Goal: Browse casually: Explore the website without a specific task or goal

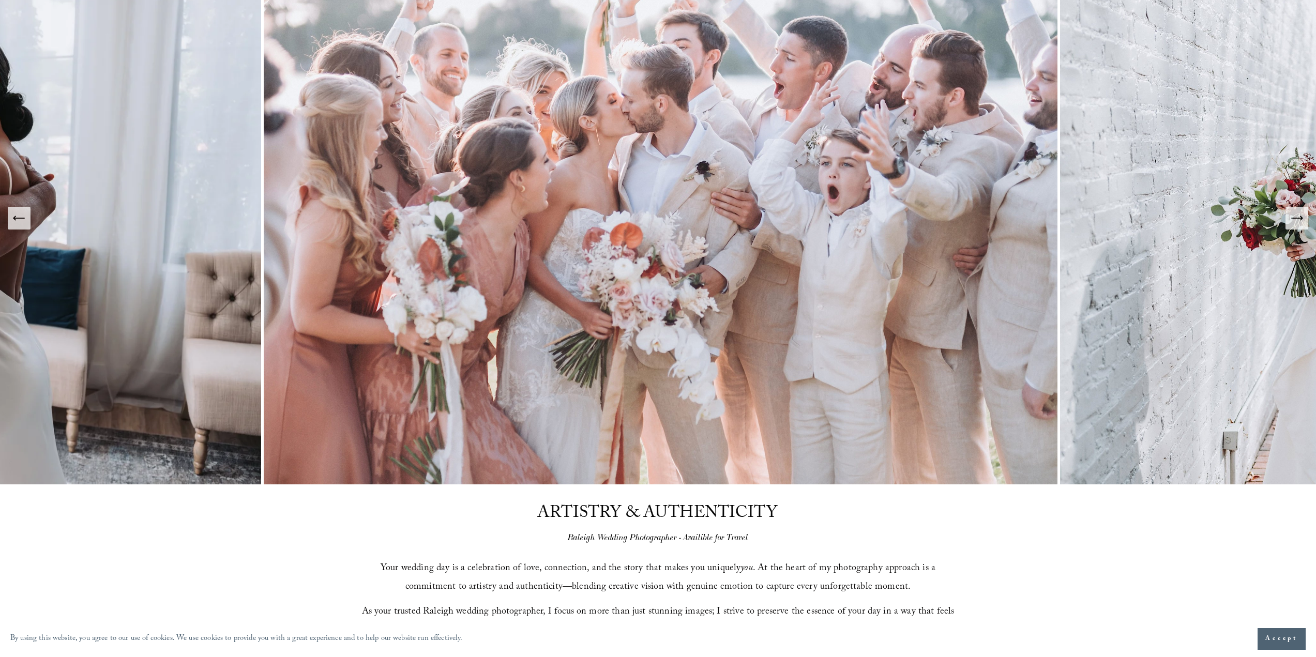
scroll to position [103, 0]
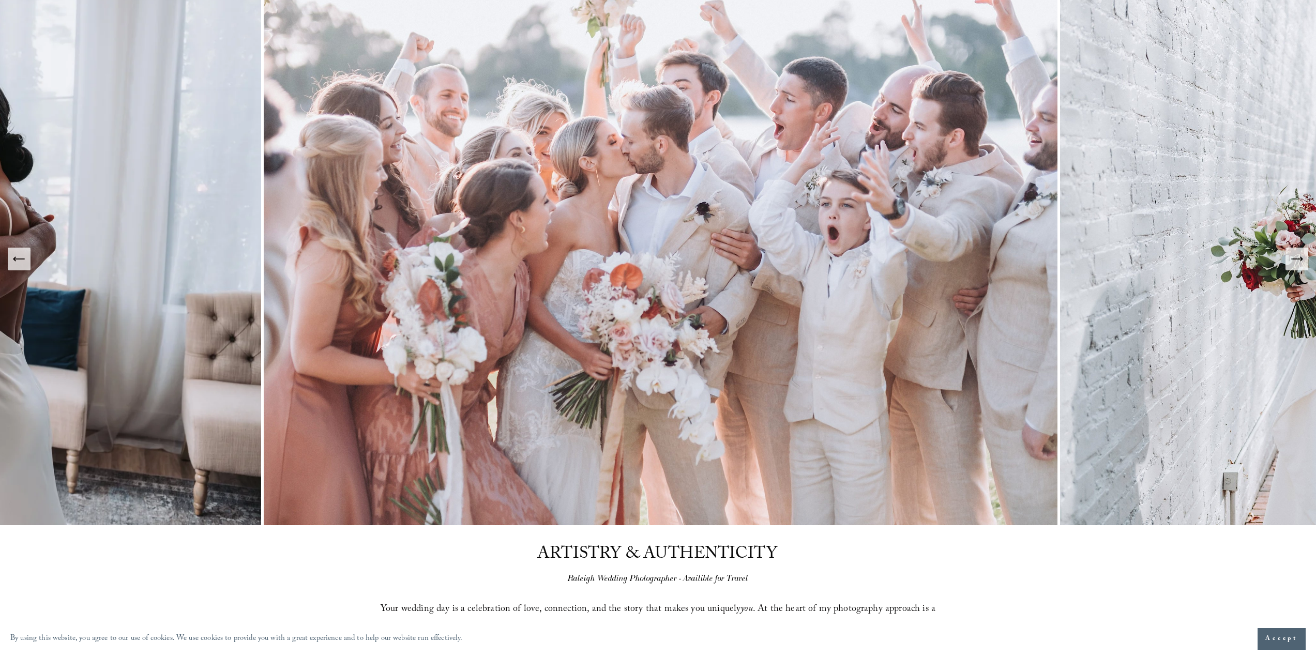
click at [1120, 262] on icon "Next Slide" at bounding box center [1297, 259] width 14 height 14
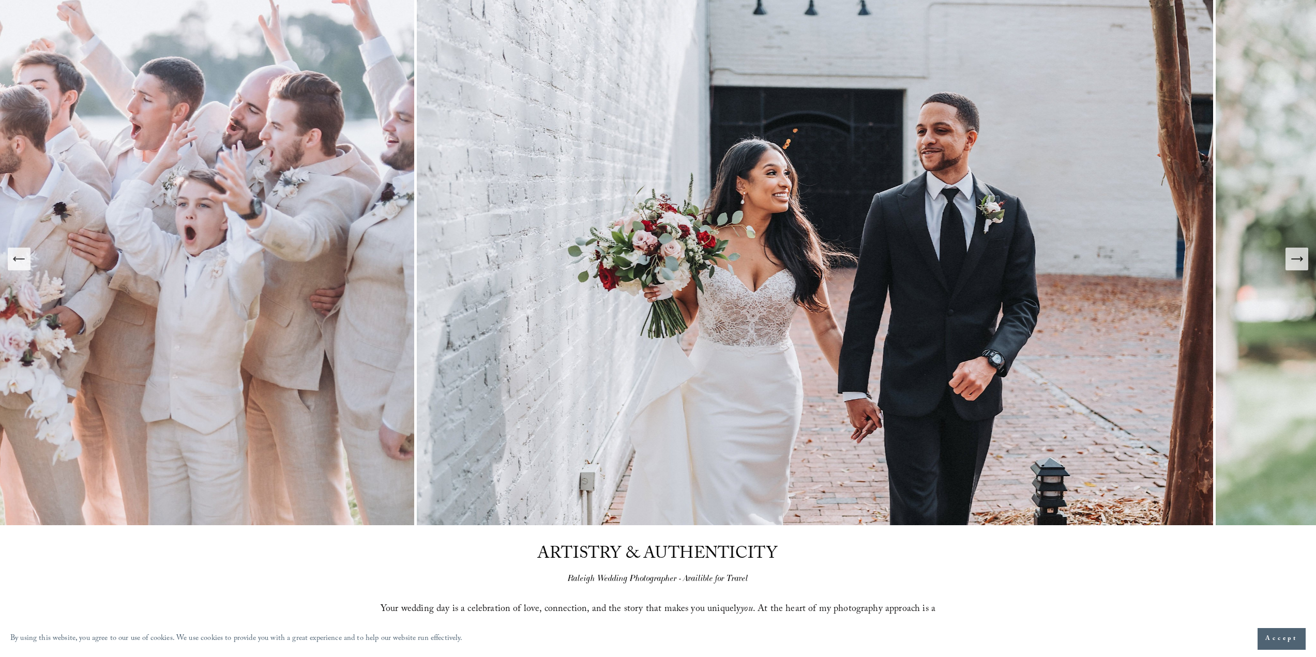
click at [1120, 261] on icon "Next Slide" at bounding box center [1297, 259] width 14 height 14
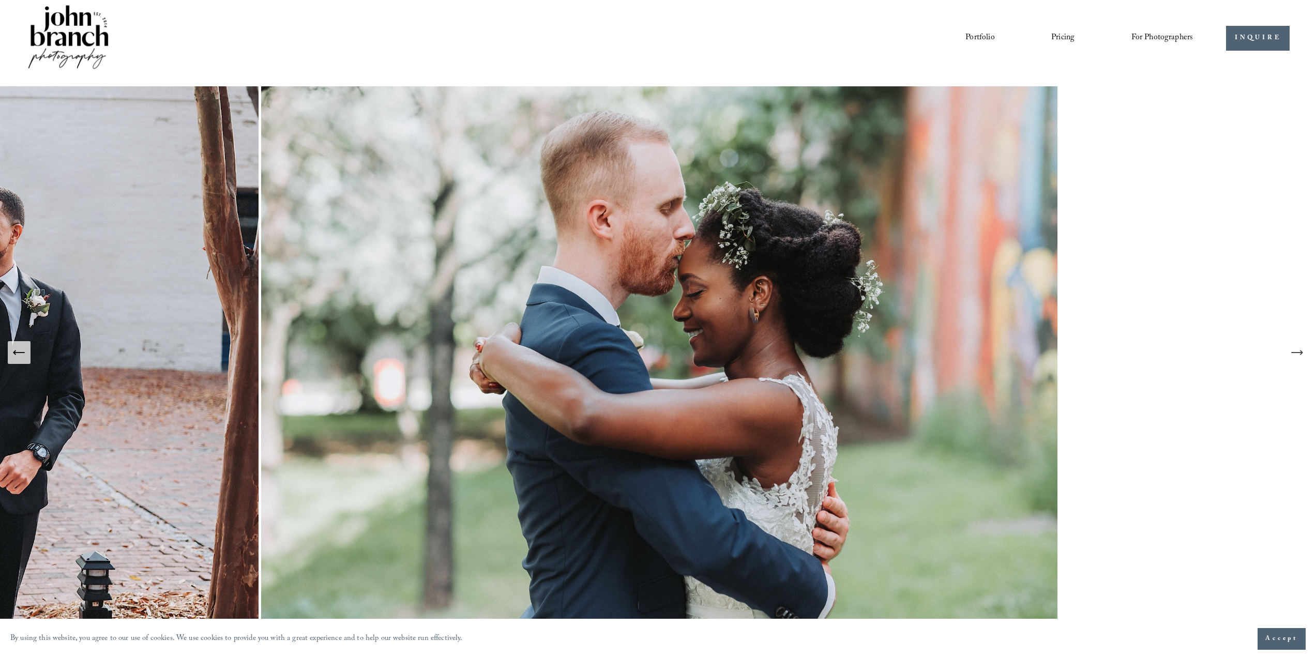
scroll to position [0, 0]
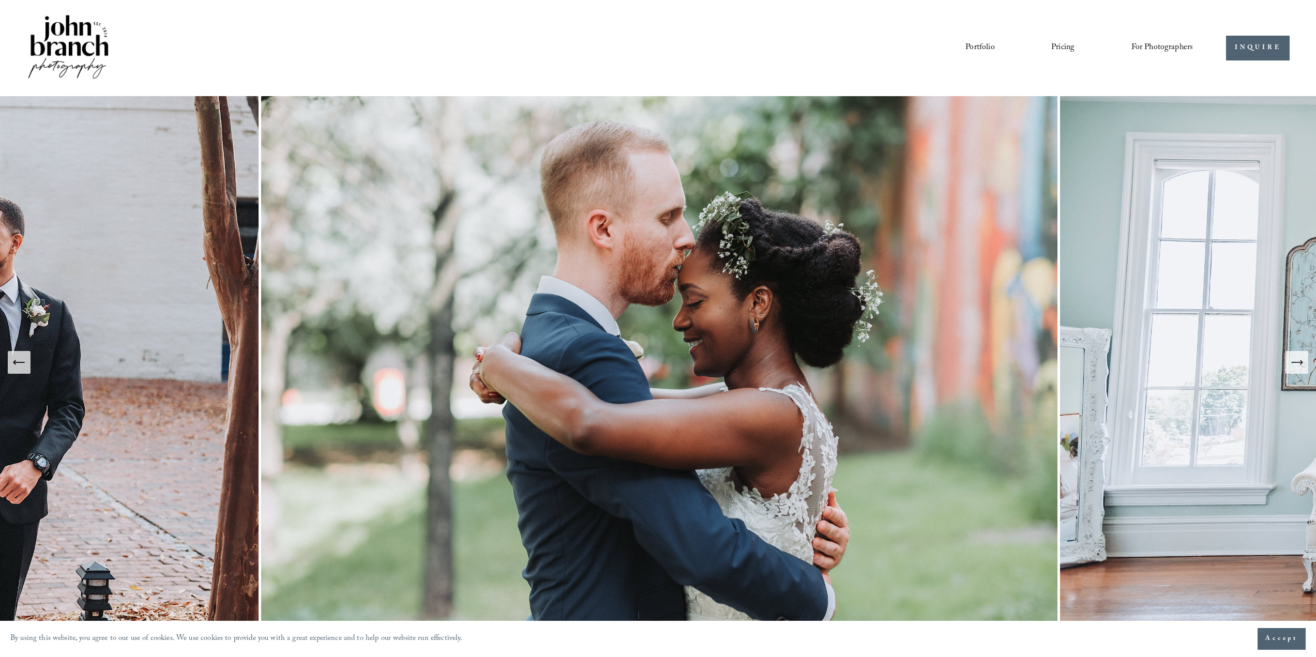
click at [980, 45] on link "Portfolio" at bounding box center [980, 48] width 29 height 18
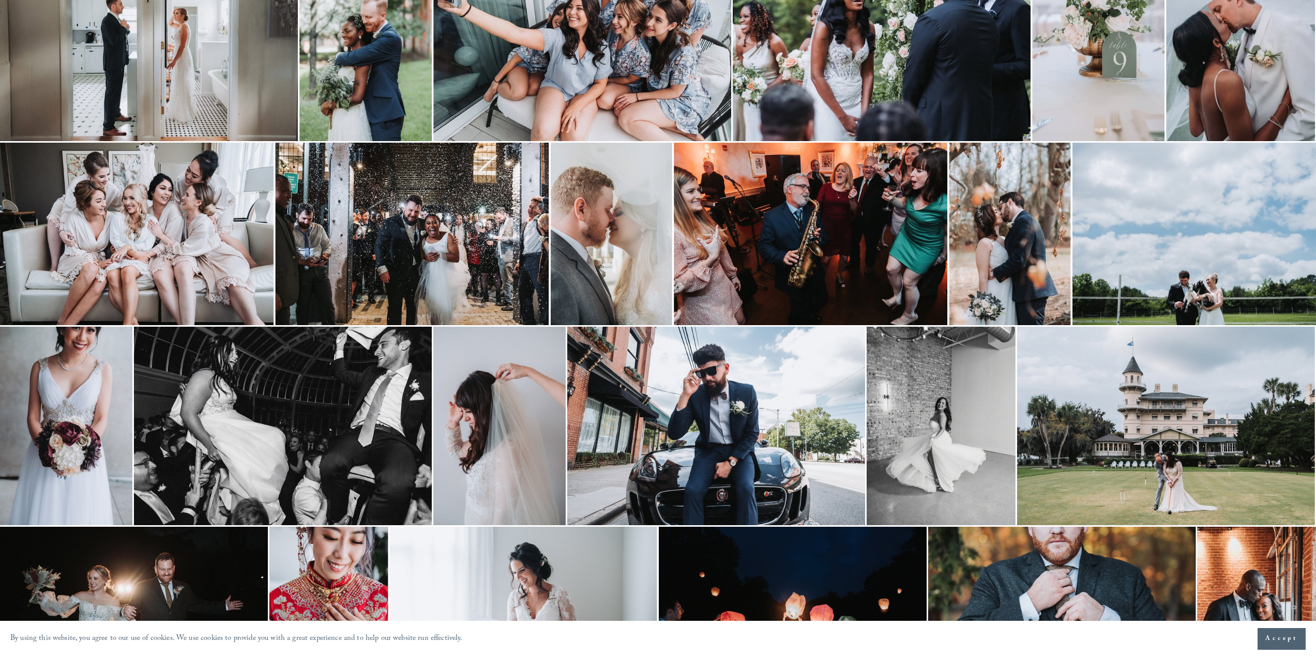
scroll to position [301, 0]
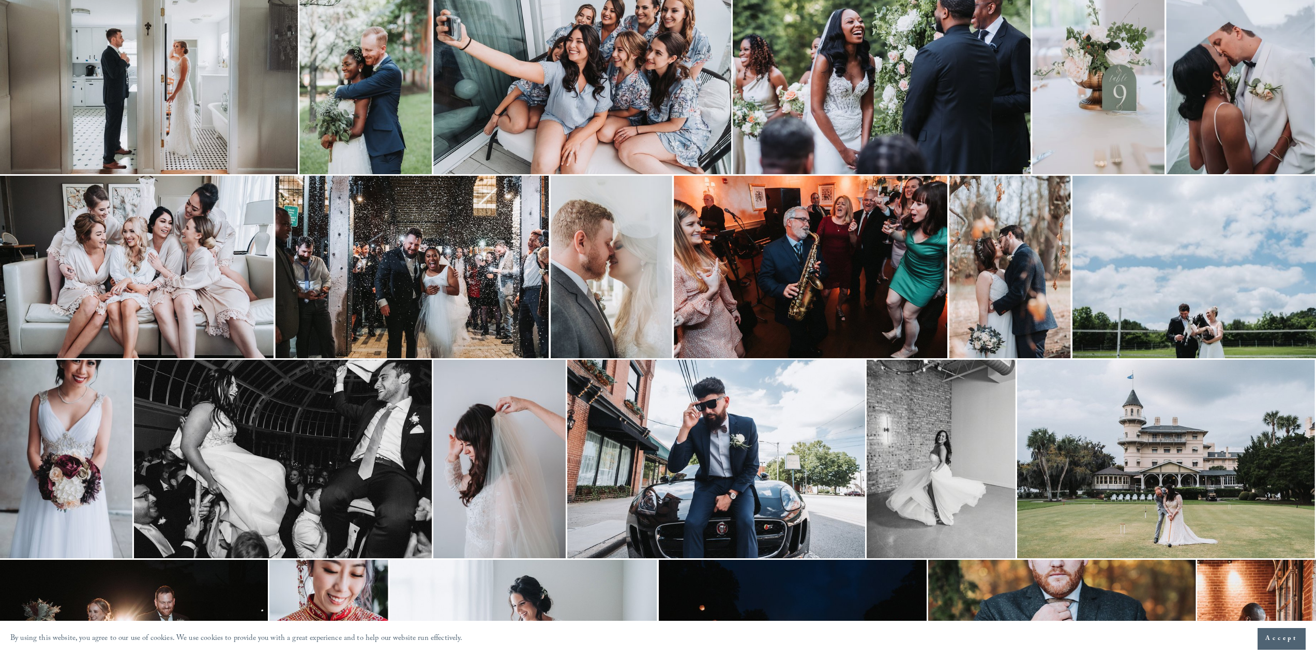
click at [80, 403] on img at bounding box center [66, 459] width 132 height 199
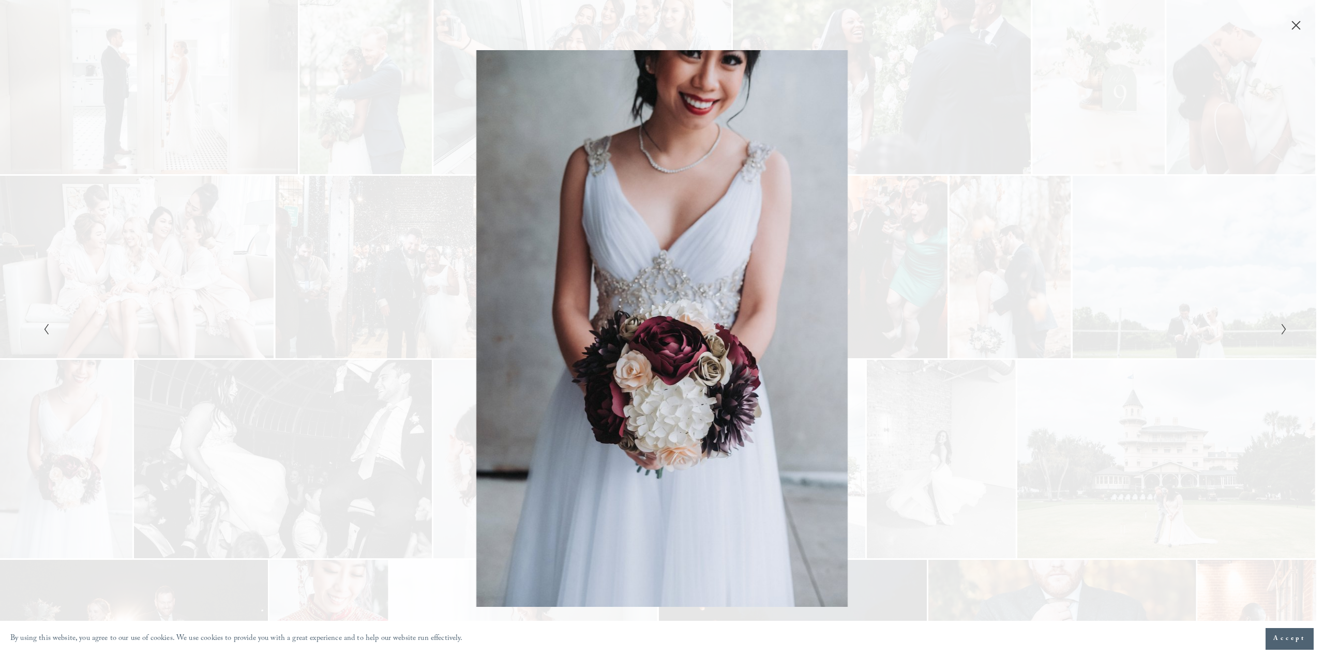
click at [231, 357] on div "Gallery" at bounding box center [351, 328] width 622 height 557
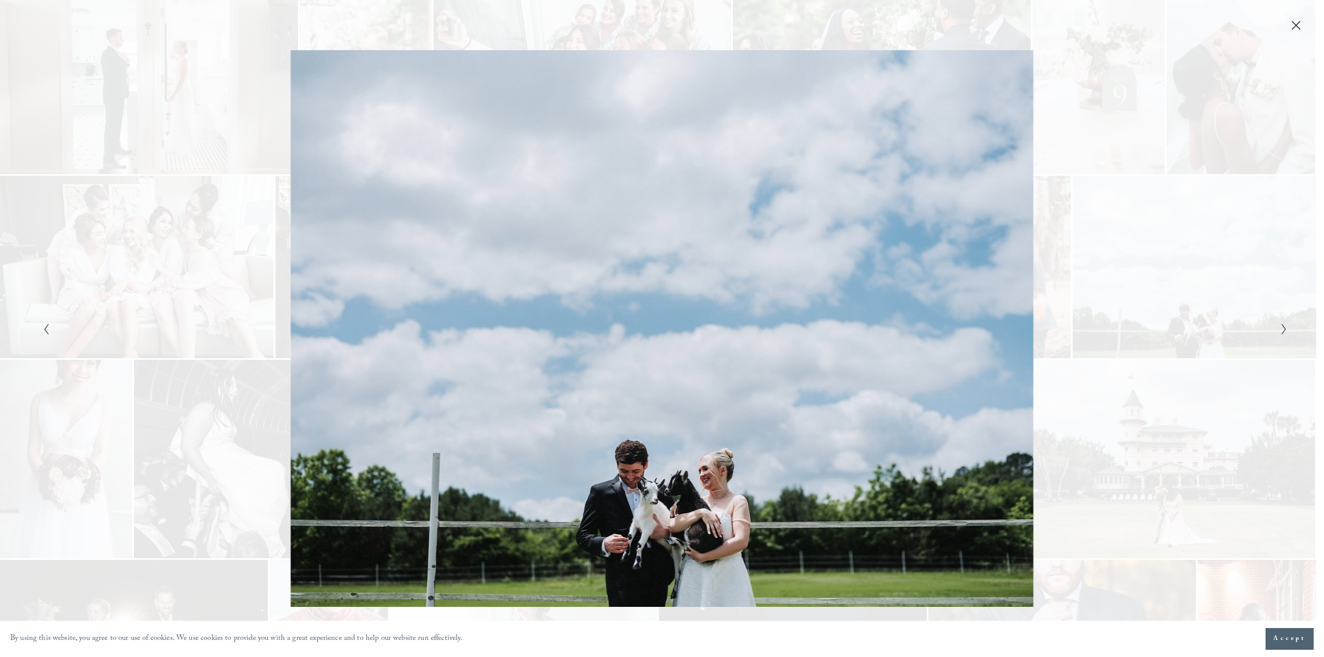
click at [318, 340] on div "Gallery" at bounding box center [351, 328] width 622 height 557
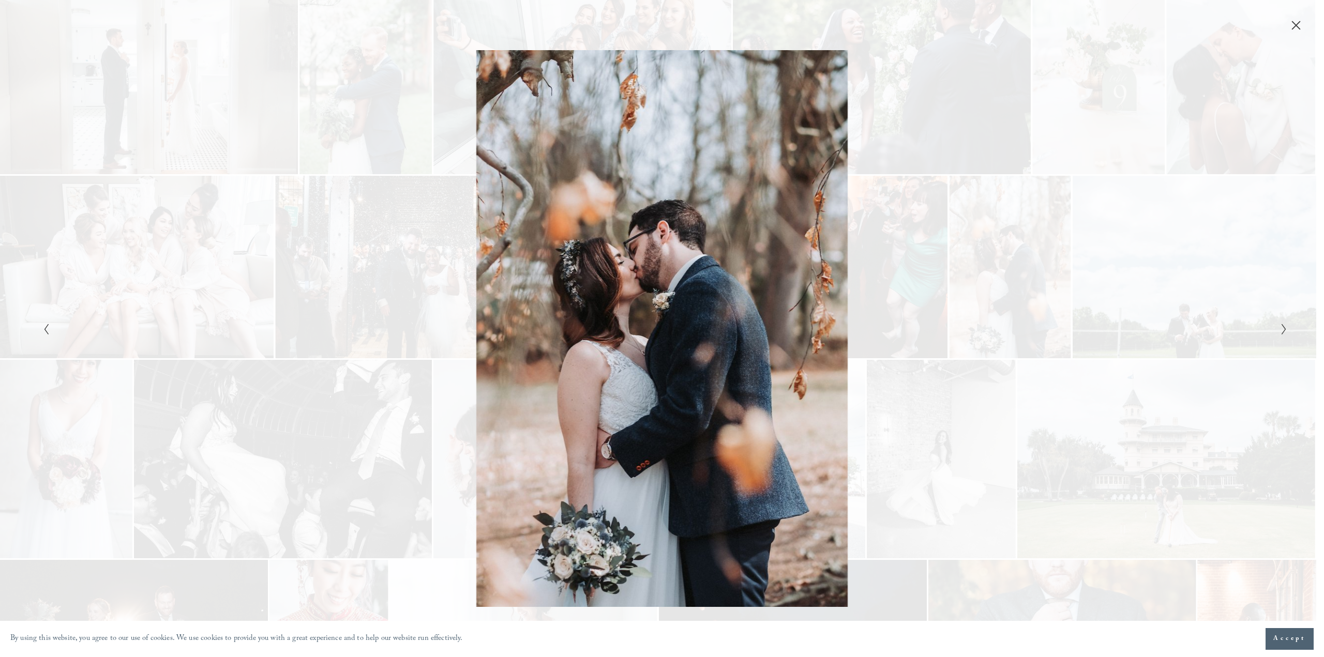
click at [317, 340] on div "Gallery" at bounding box center [351, 328] width 622 height 557
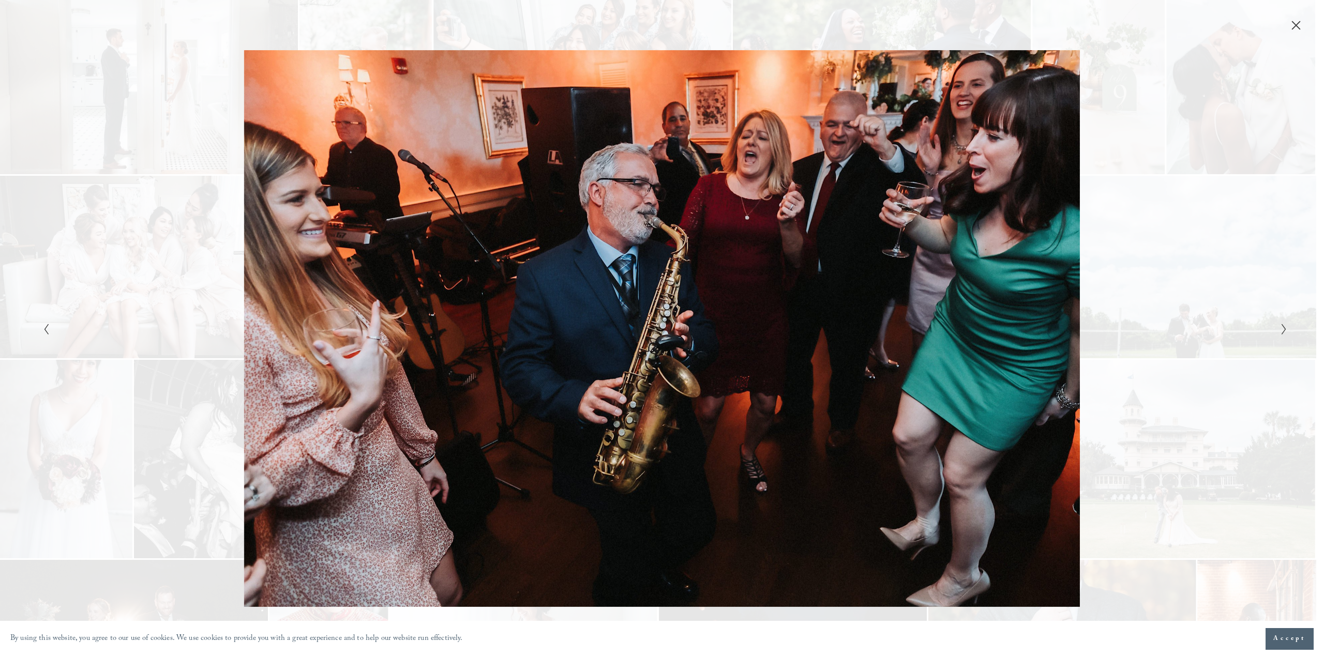
click at [317, 340] on div "Gallery" at bounding box center [351, 328] width 622 height 557
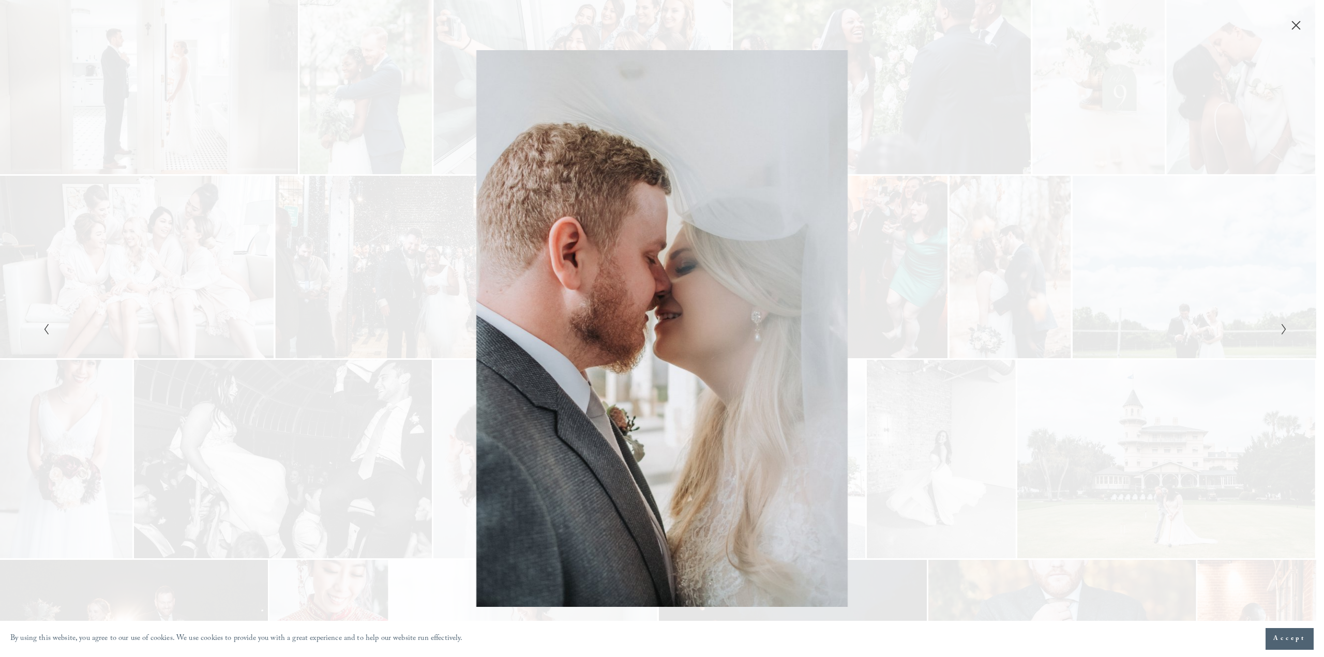
click at [317, 340] on div "Gallery" at bounding box center [351, 328] width 622 height 557
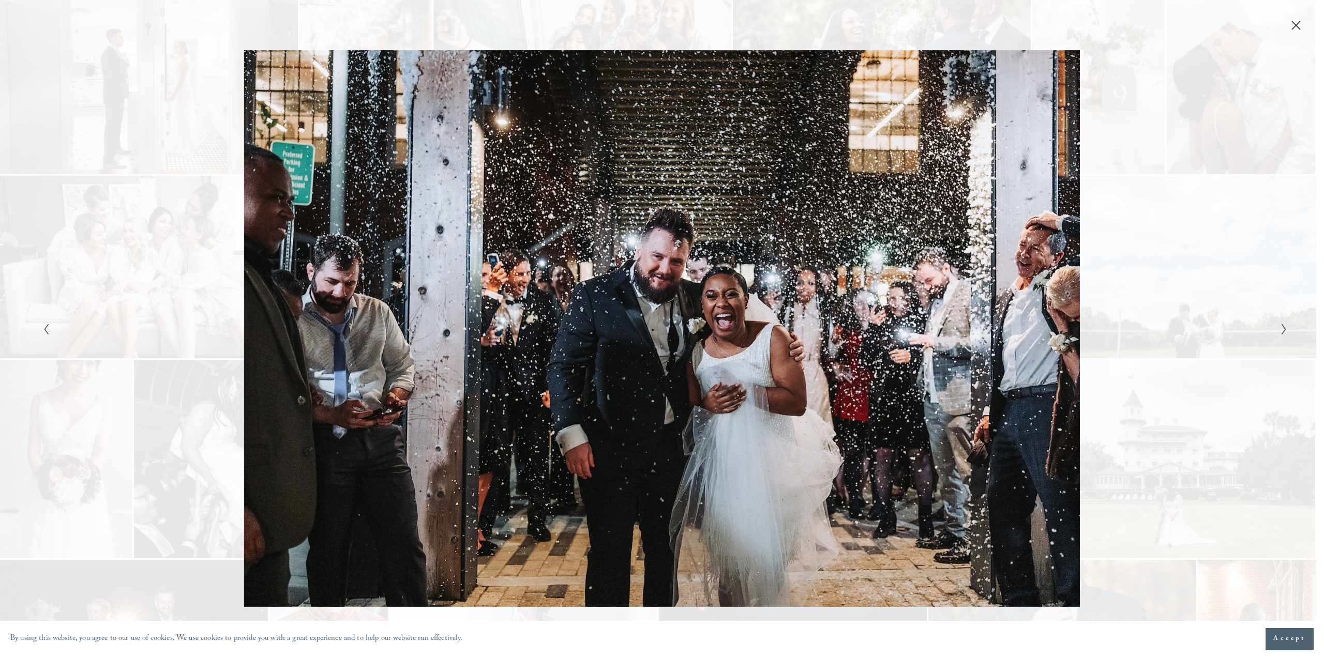
click at [317, 340] on div "Gallery" at bounding box center [351, 328] width 622 height 557
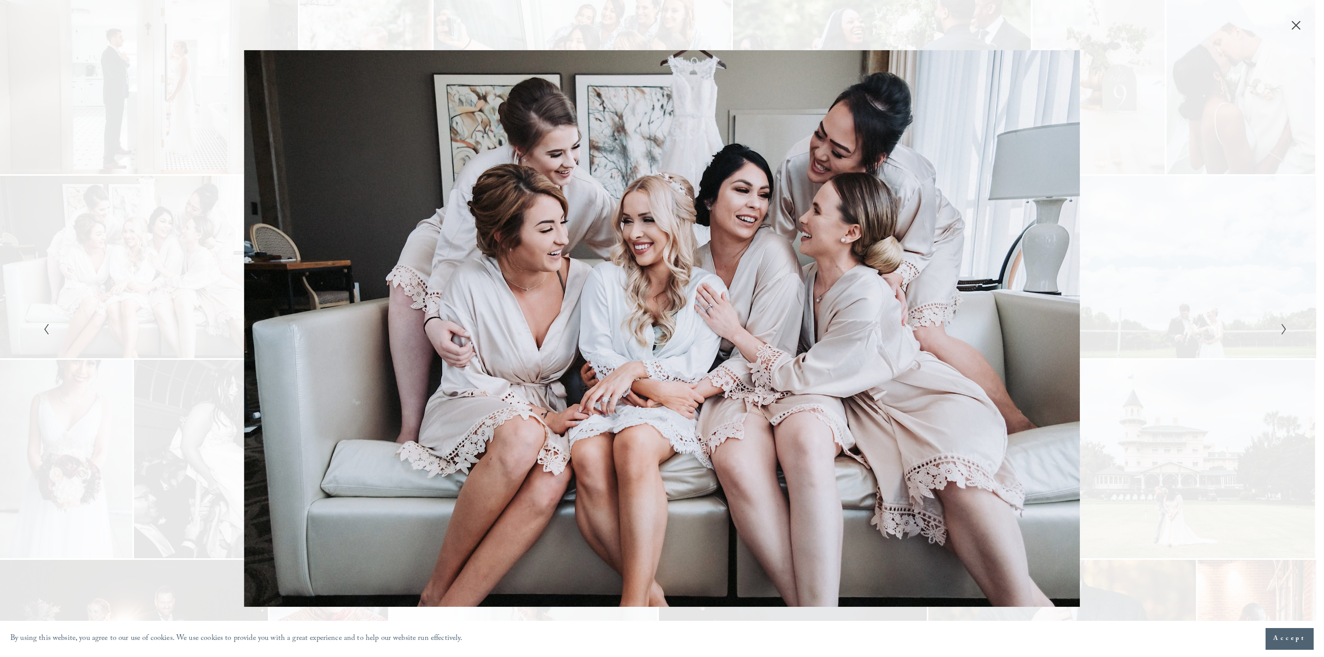
click at [317, 340] on div "Gallery" at bounding box center [351, 328] width 622 height 557
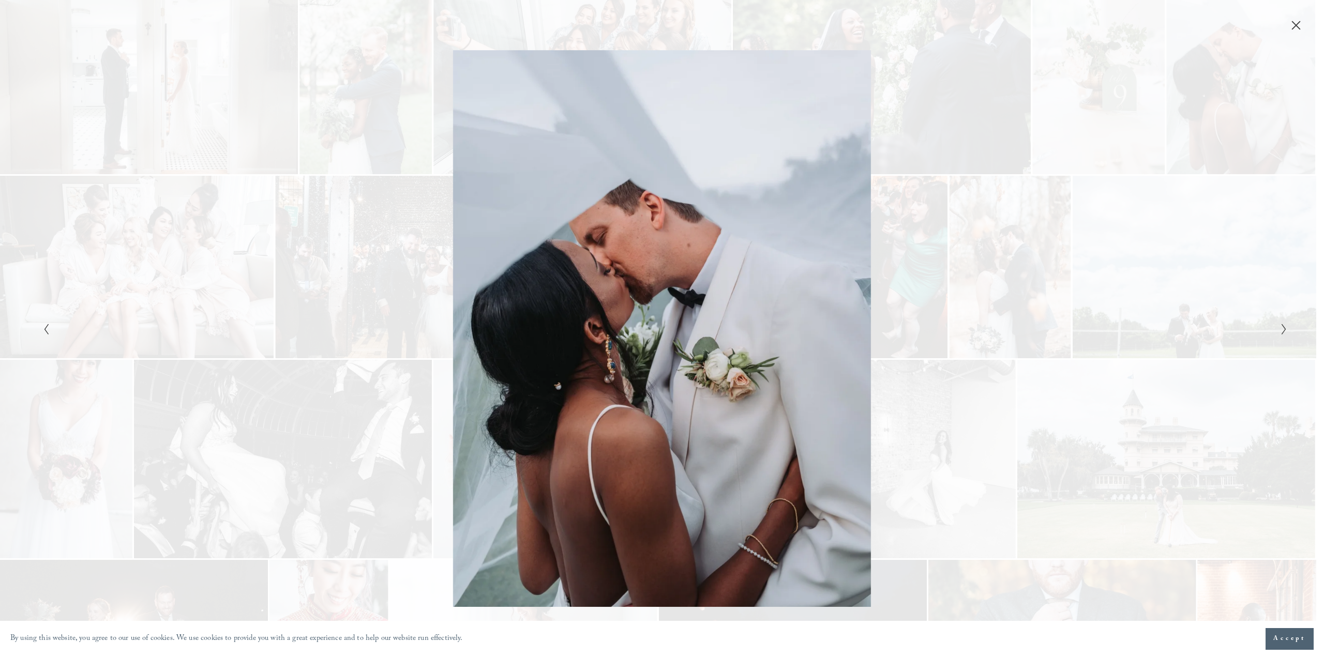
click at [317, 340] on div "Gallery" at bounding box center [351, 328] width 622 height 557
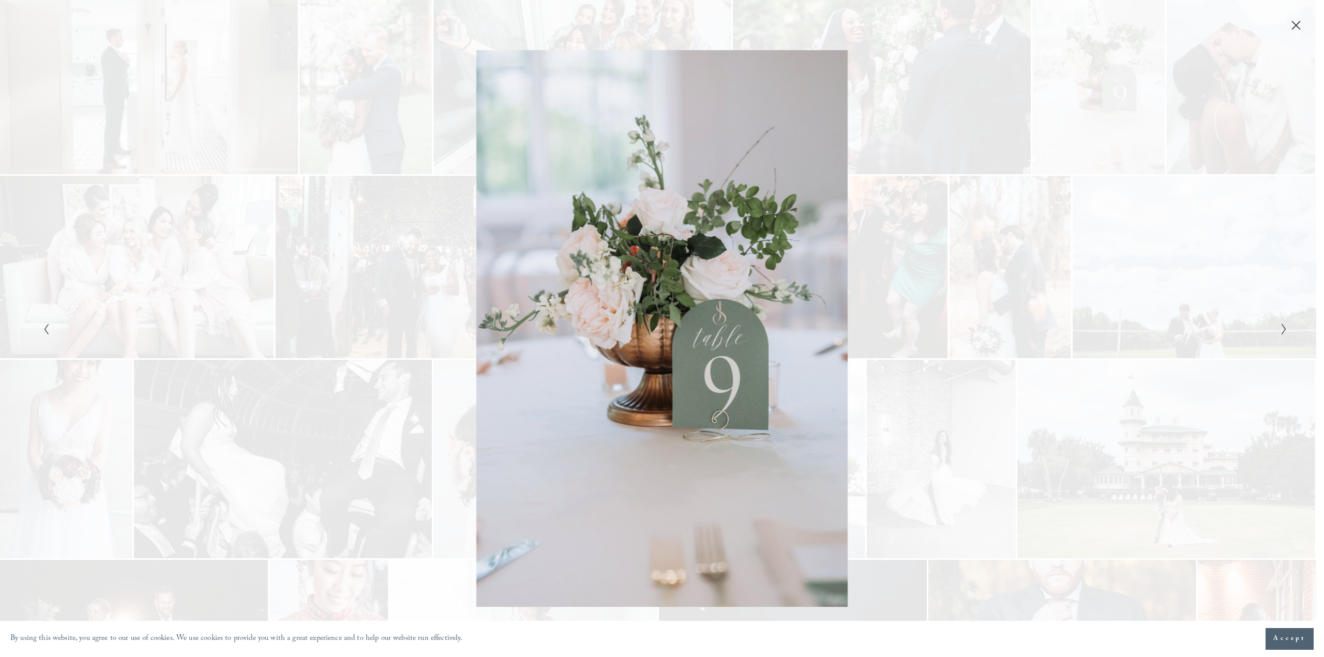
click at [317, 340] on div "Gallery" at bounding box center [351, 328] width 622 height 557
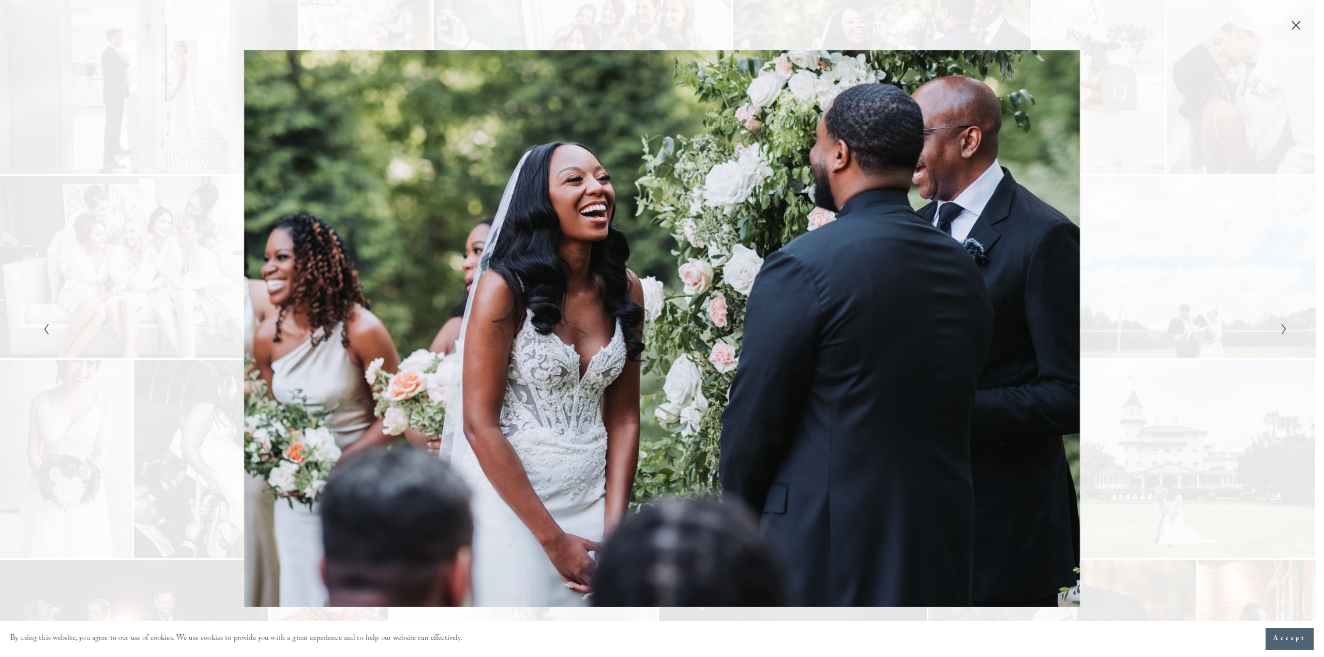
click at [317, 340] on div "Gallery" at bounding box center [351, 328] width 622 height 557
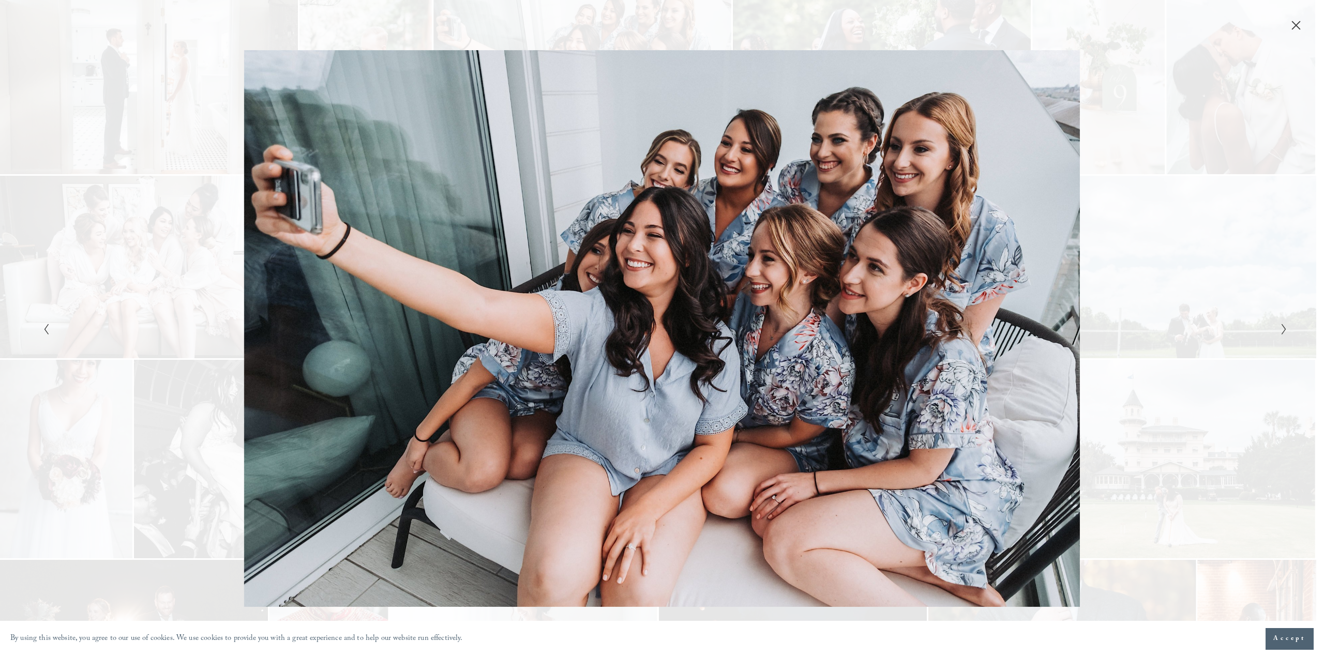
click at [317, 340] on div "Gallery" at bounding box center [351, 328] width 622 height 557
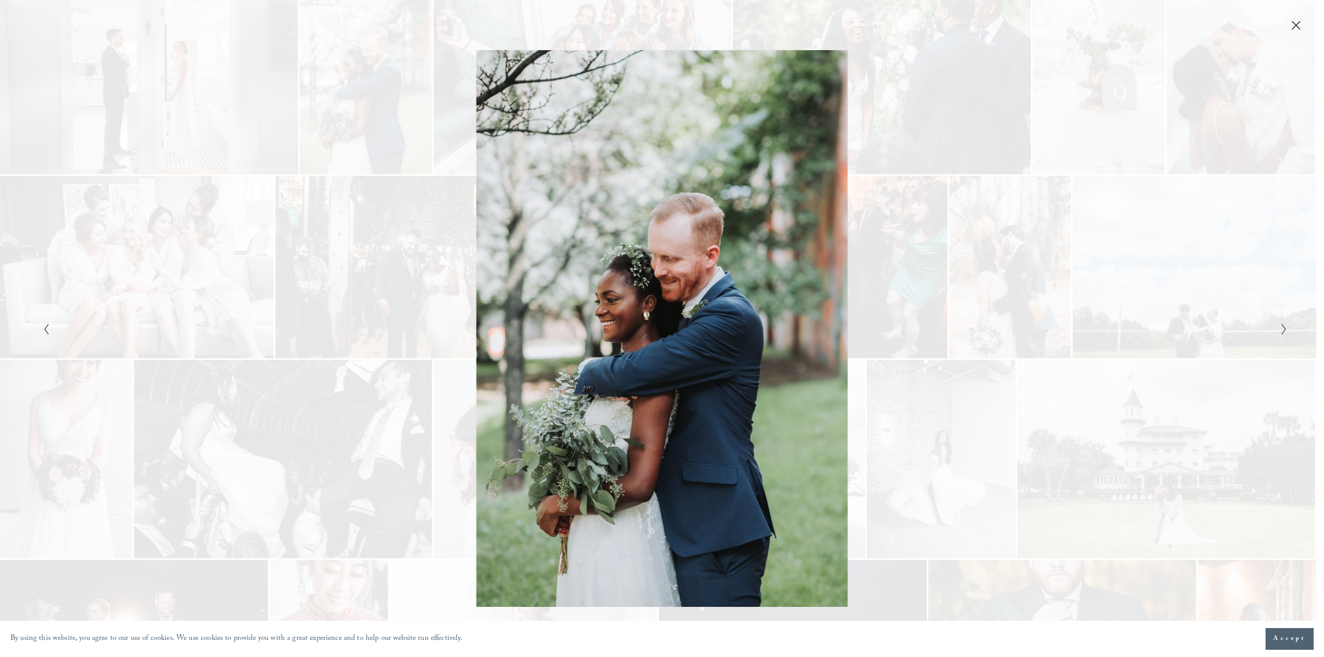
click at [318, 340] on div "Gallery" at bounding box center [351, 328] width 622 height 557
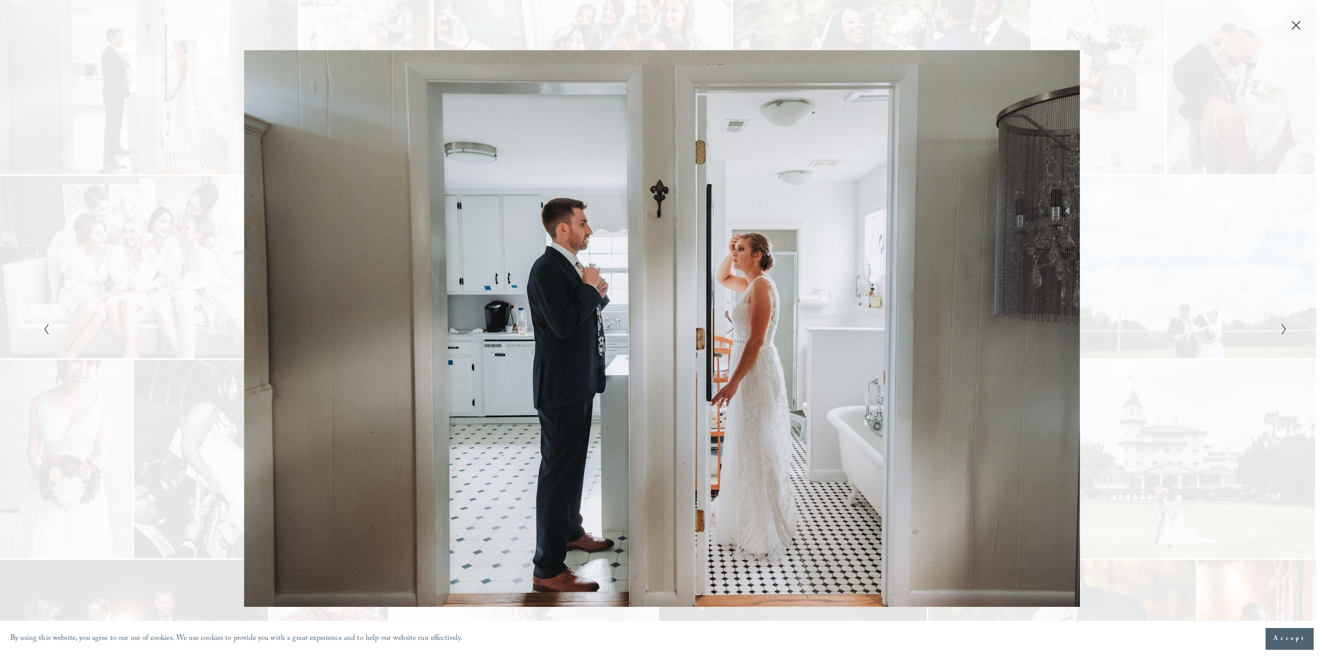
click at [320, 339] on div "Gallery" at bounding box center [351, 328] width 622 height 557
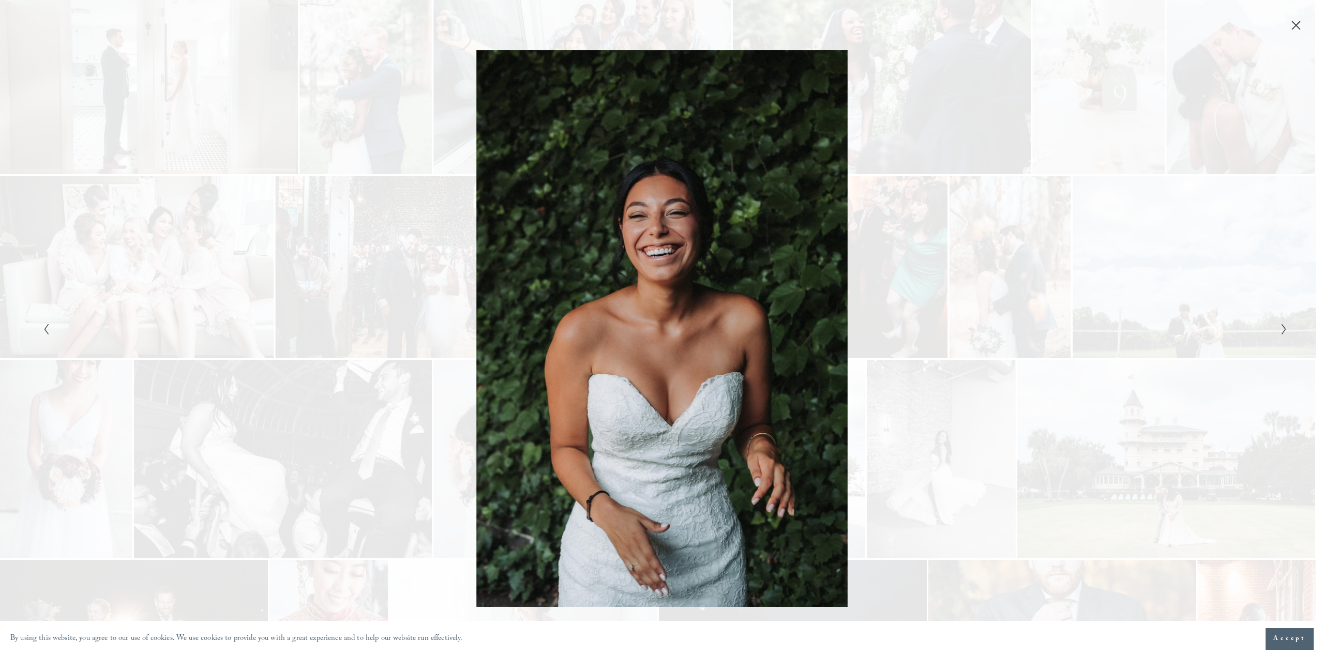
click at [320, 339] on div "Gallery" at bounding box center [351, 328] width 622 height 557
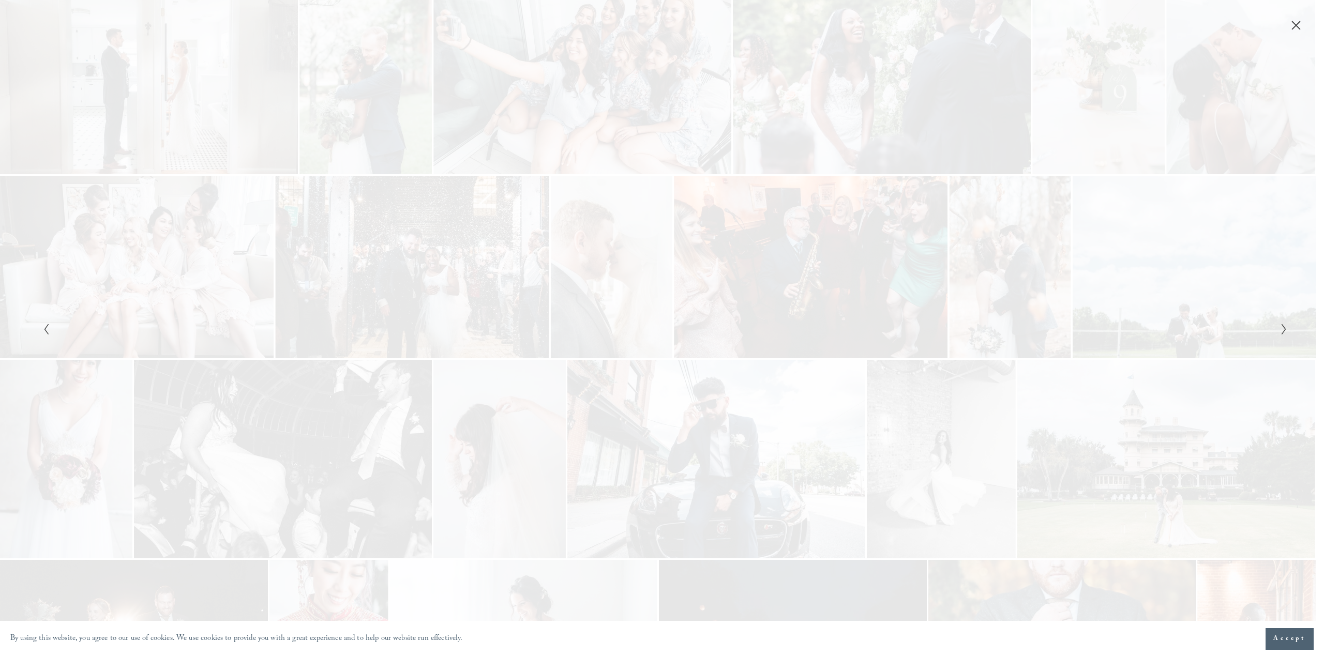
click at [320, 339] on div "Gallery" at bounding box center [351, 328] width 622 height 557
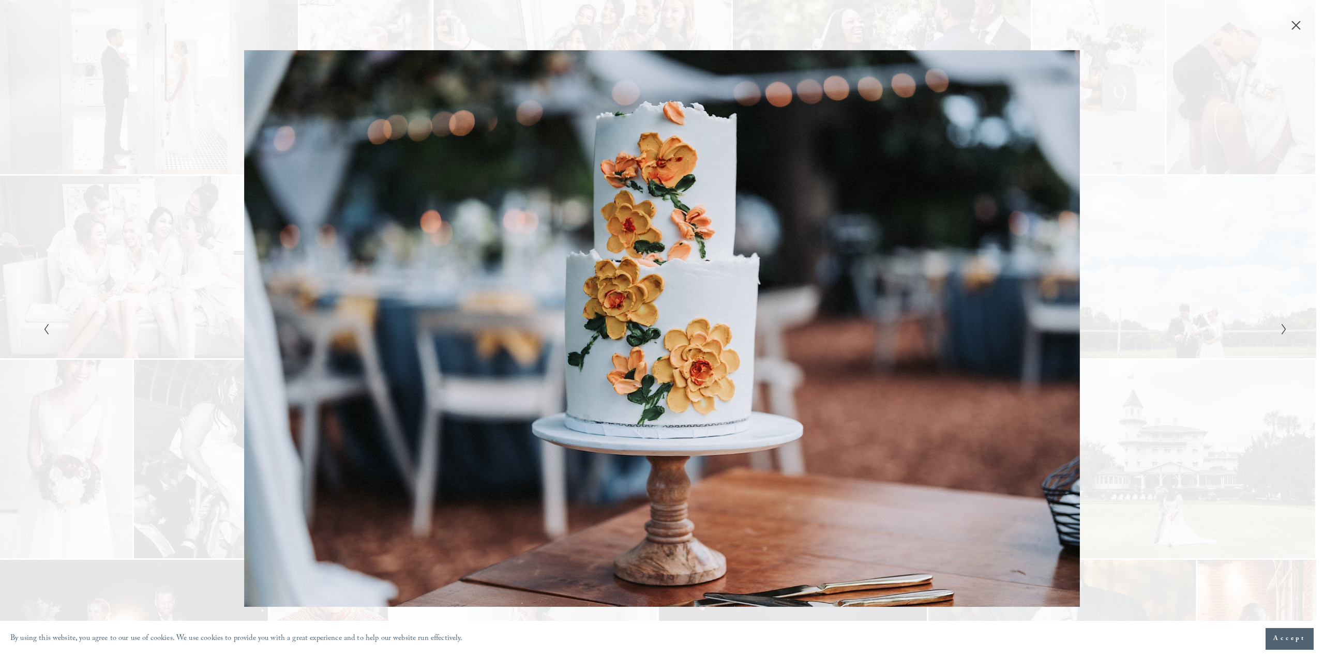
click at [320, 339] on div "Gallery" at bounding box center [351, 328] width 622 height 557
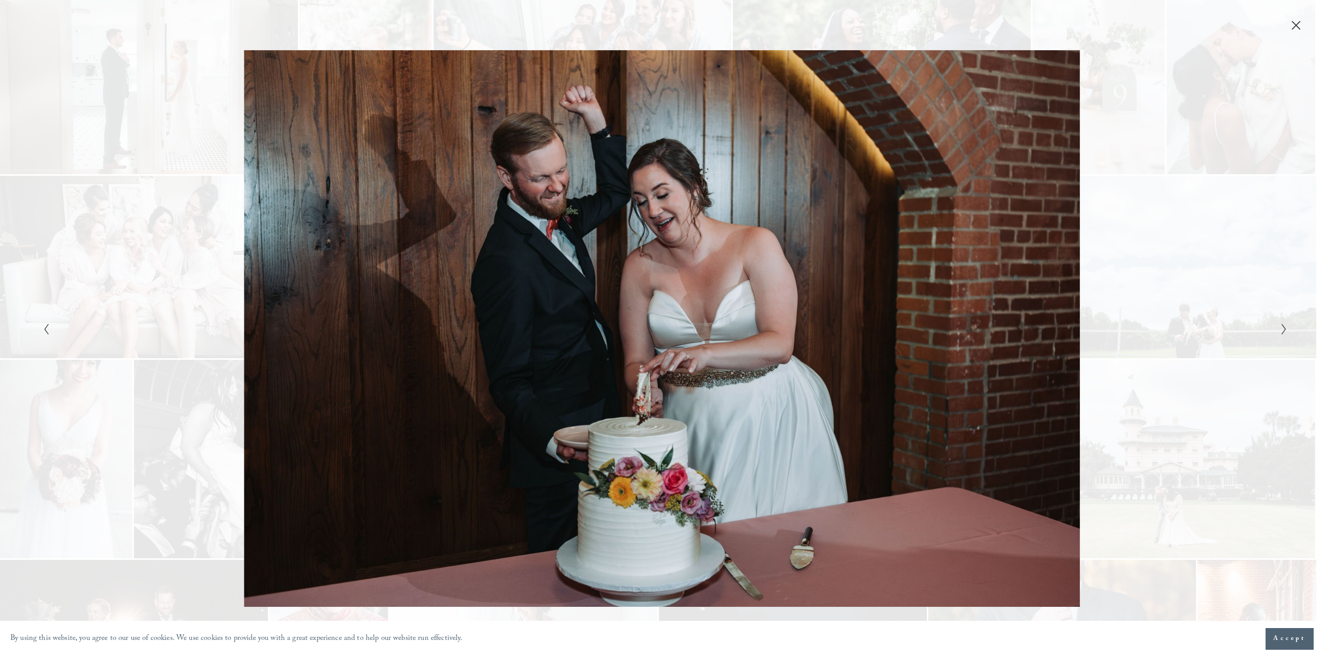
click at [320, 339] on div "Gallery" at bounding box center [351, 328] width 622 height 557
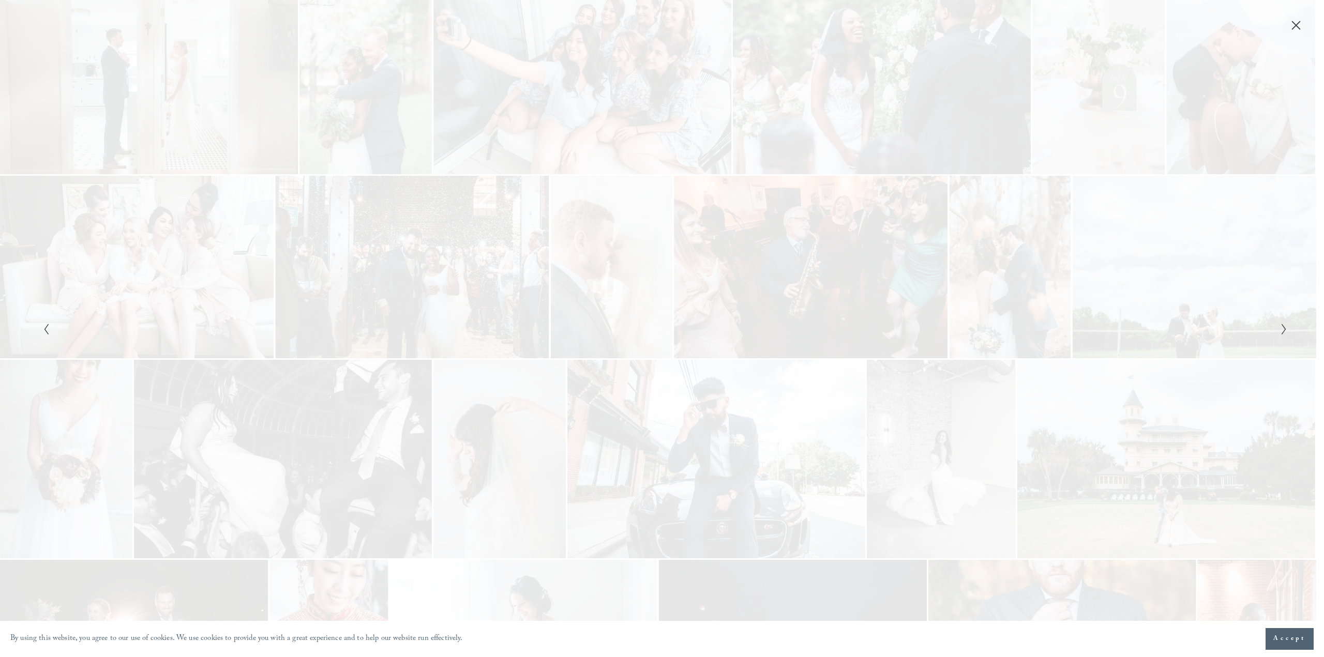
click at [320, 339] on div "Gallery" at bounding box center [351, 328] width 622 height 557
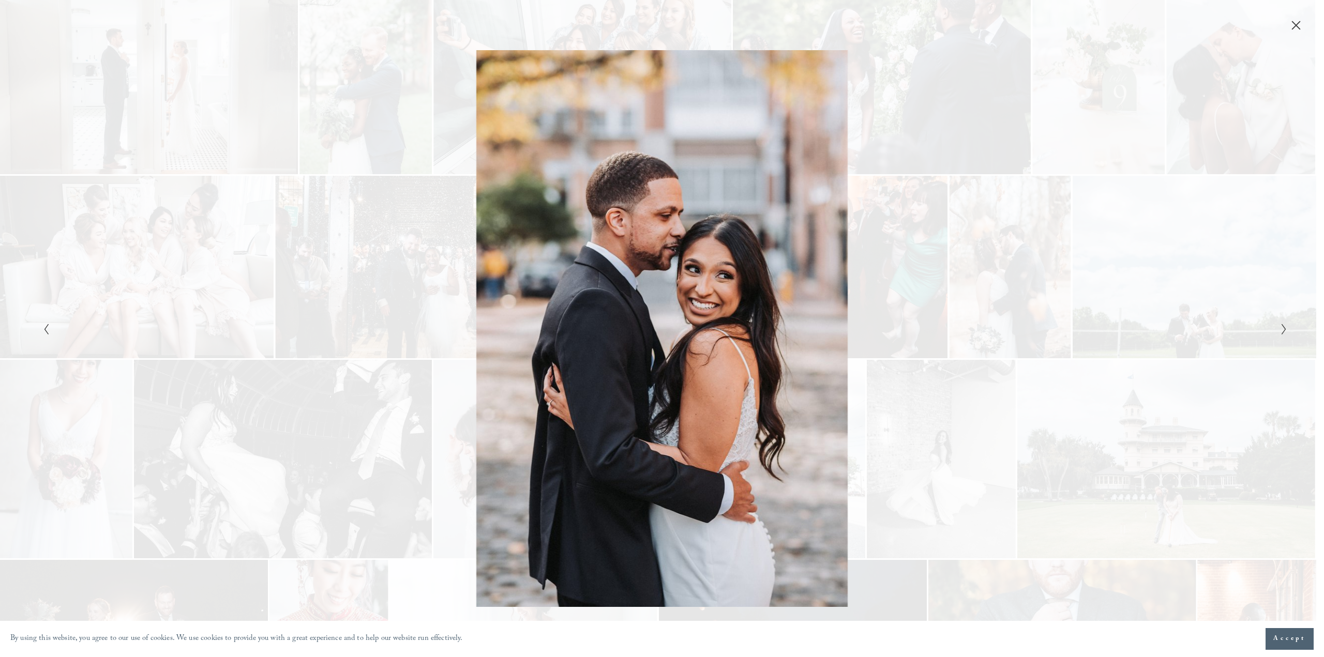
click at [320, 339] on div "Gallery" at bounding box center [351, 328] width 622 height 557
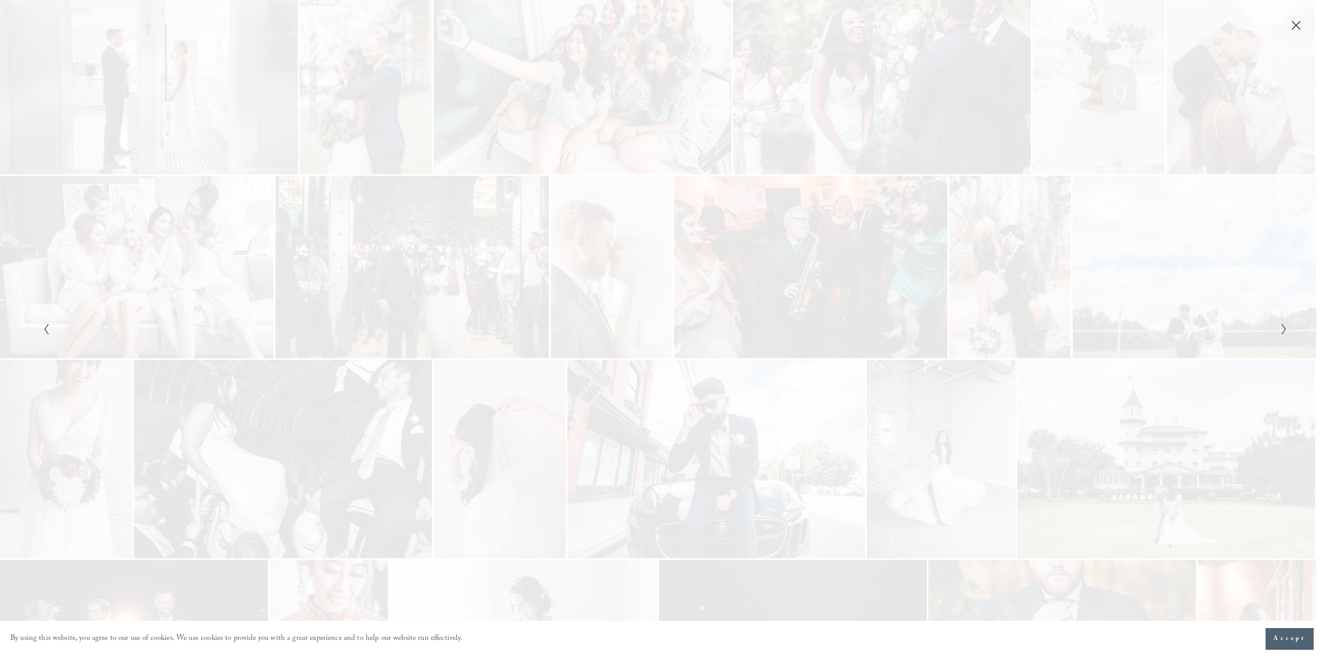
click at [320, 339] on div "Gallery" at bounding box center [351, 328] width 622 height 557
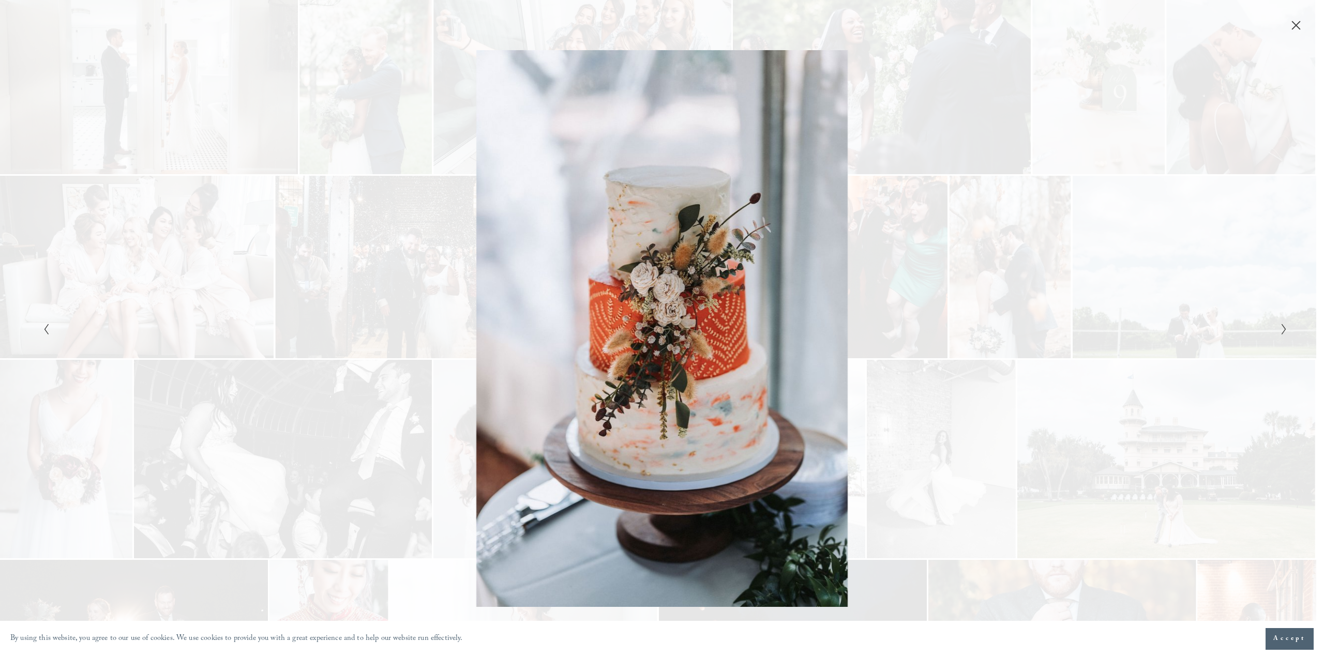
click at [320, 339] on div "Gallery" at bounding box center [351, 328] width 622 height 557
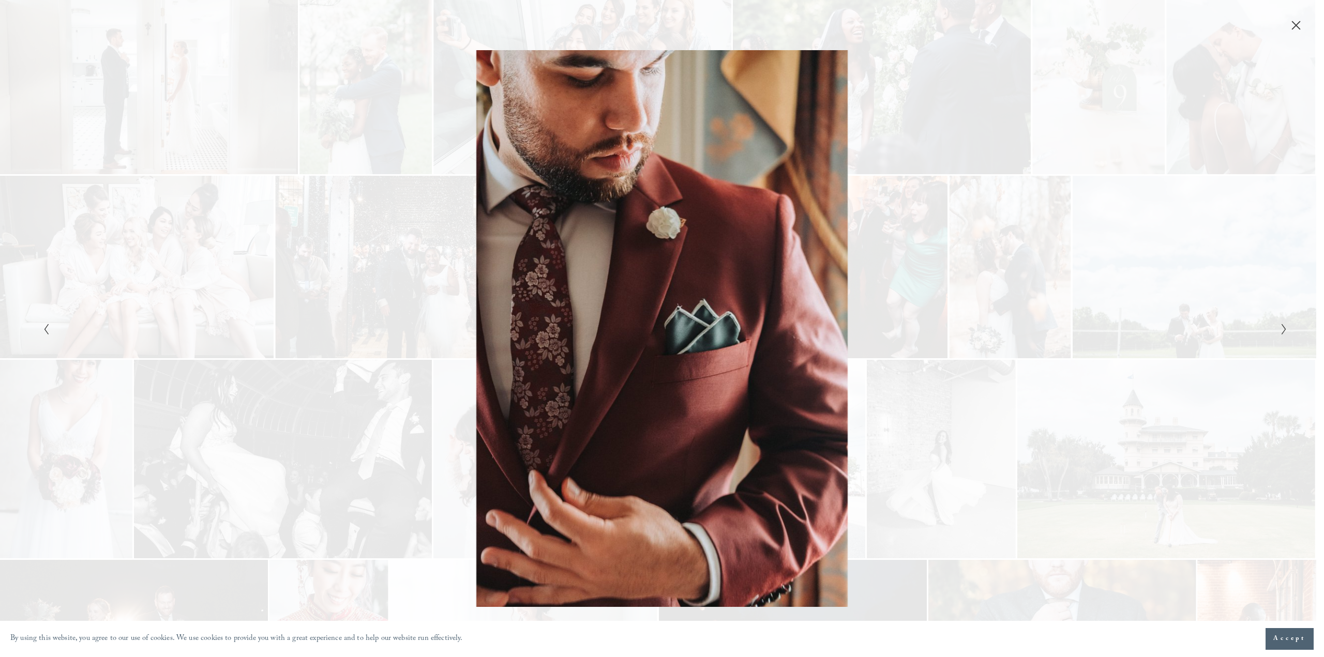
click at [320, 339] on div "Gallery" at bounding box center [351, 328] width 622 height 557
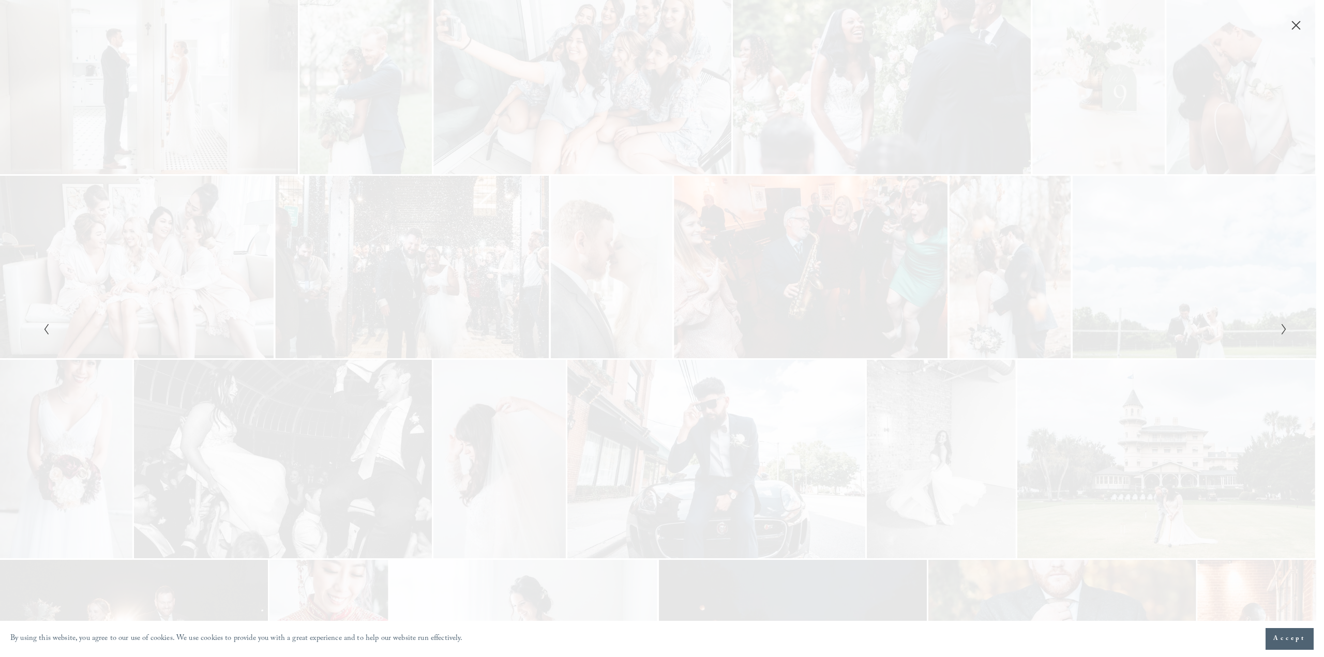
click at [322, 334] on div "Gallery" at bounding box center [351, 328] width 622 height 557
click at [313, 336] on div "Gallery" at bounding box center [351, 328] width 622 height 557
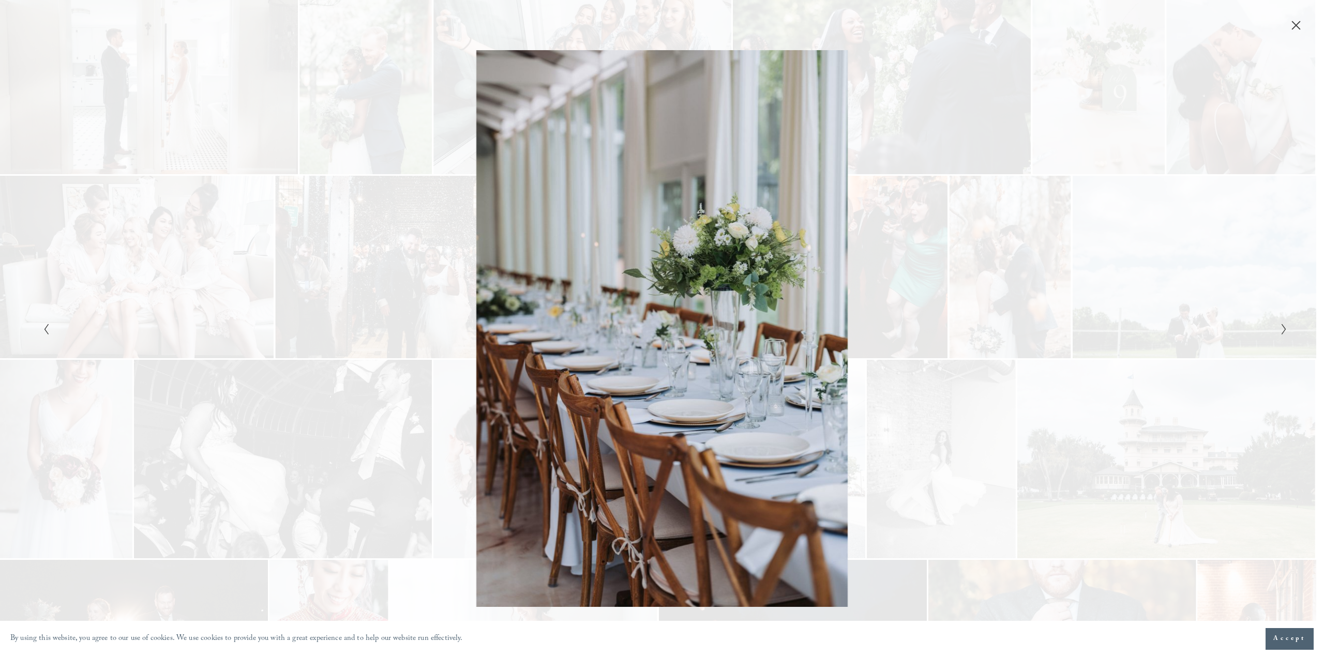
click at [313, 338] on div "Gallery" at bounding box center [351, 328] width 622 height 557
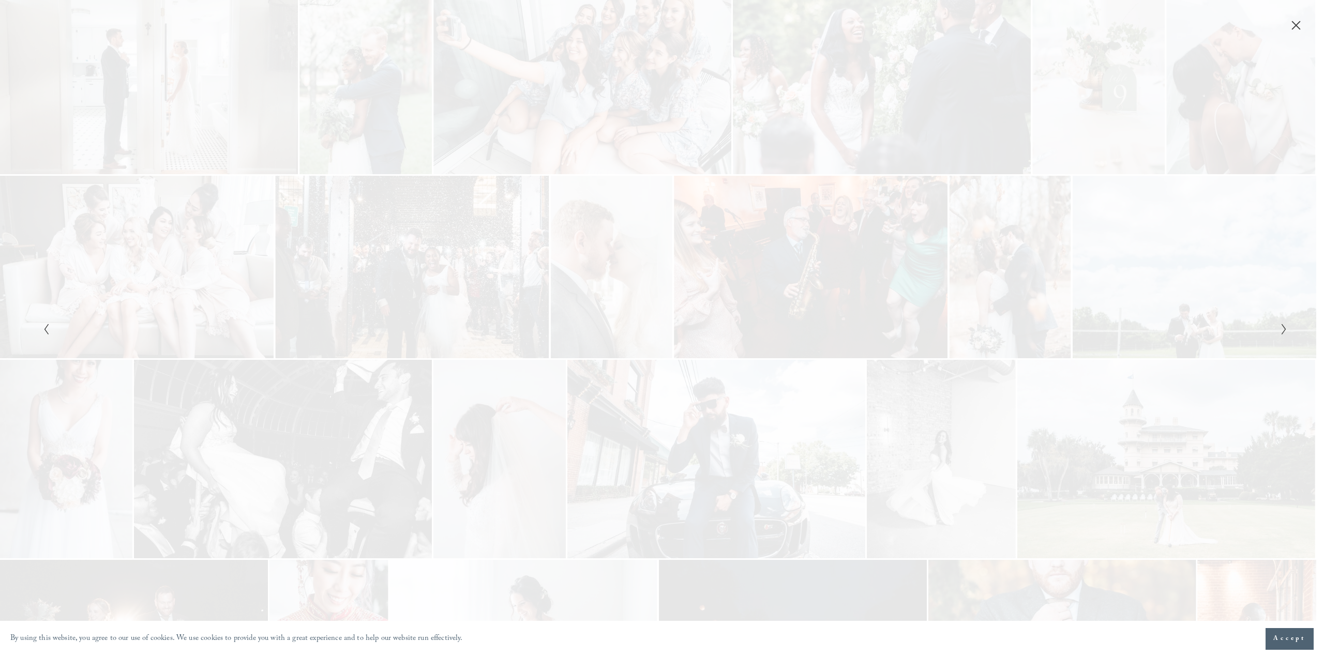
click at [313, 338] on div "Gallery" at bounding box center [351, 328] width 622 height 557
drag, startPoint x: 332, startPoint y: 342, endPoint x: 326, endPoint y: 341, distance: 5.8
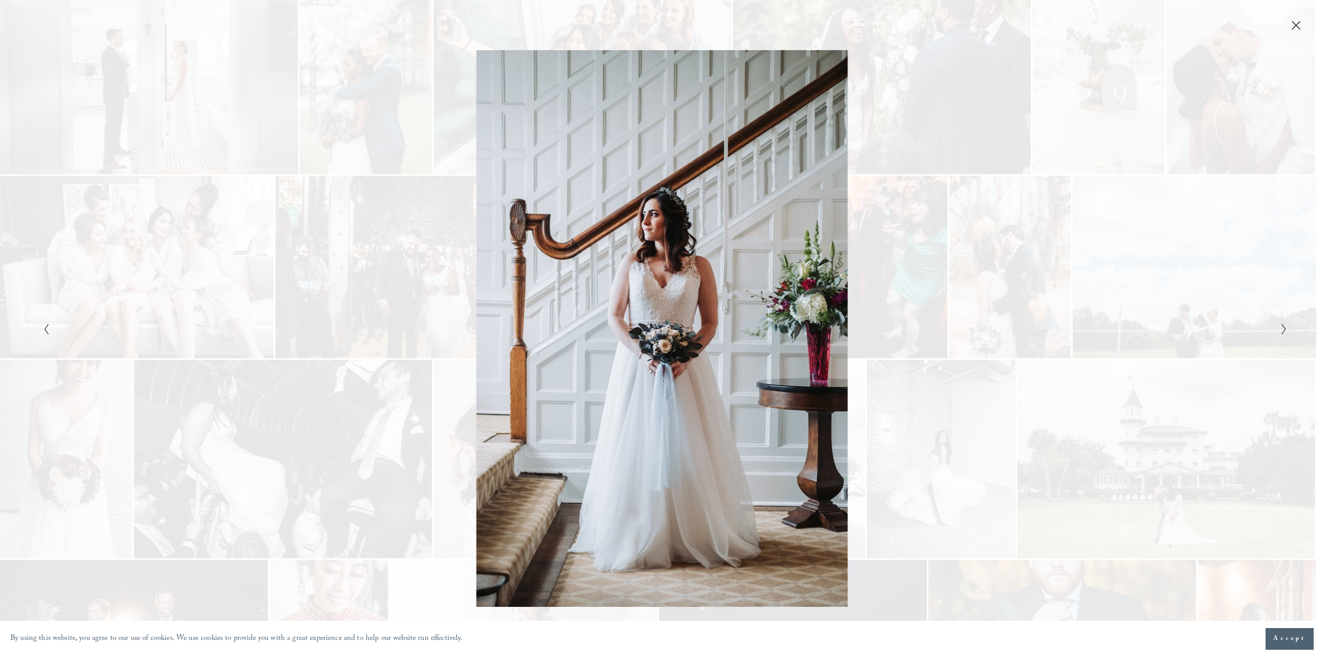
click at [329, 342] on div "Gallery" at bounding box center [351, 328] width 622 height 557
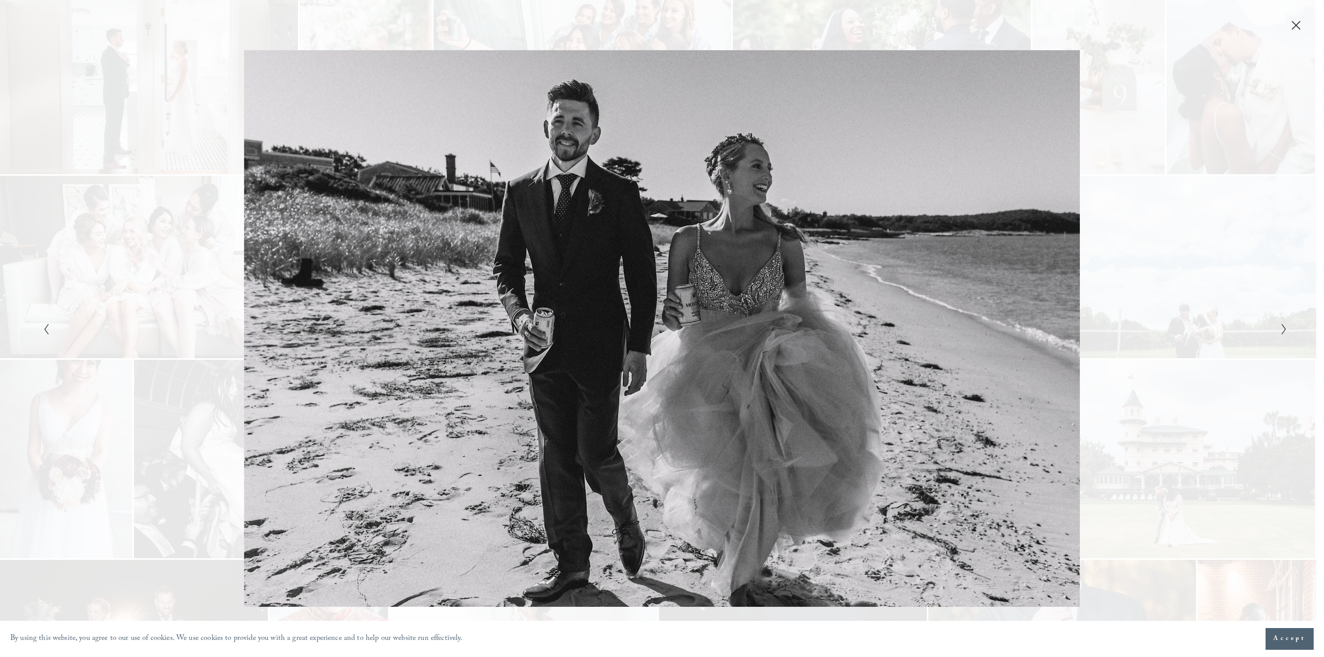
click at [322, 341] on div "Gallery" at bounding box center [351, 328] width 622 height 557
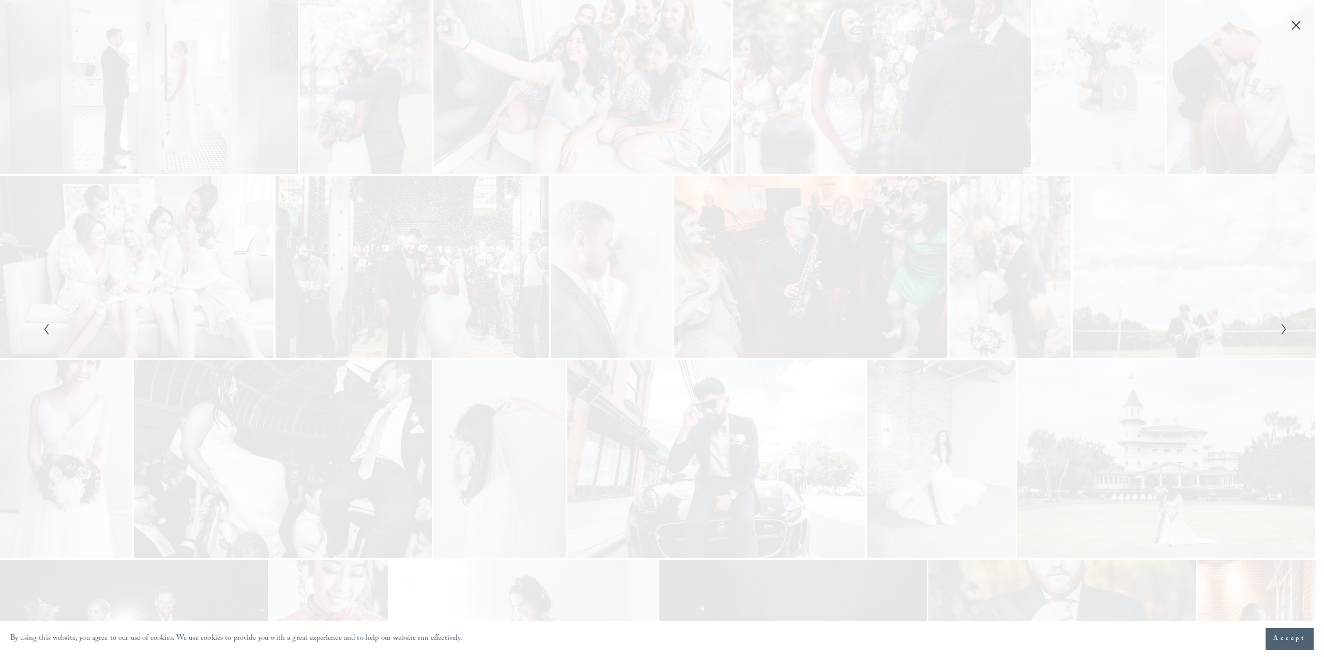
click at [322, 341] on div "Gallery" at bounding box center [351, 328] width 622 height 557
click at [360, 329] on div "Gallery" at bounding box center [351, 328] width 622 height 557
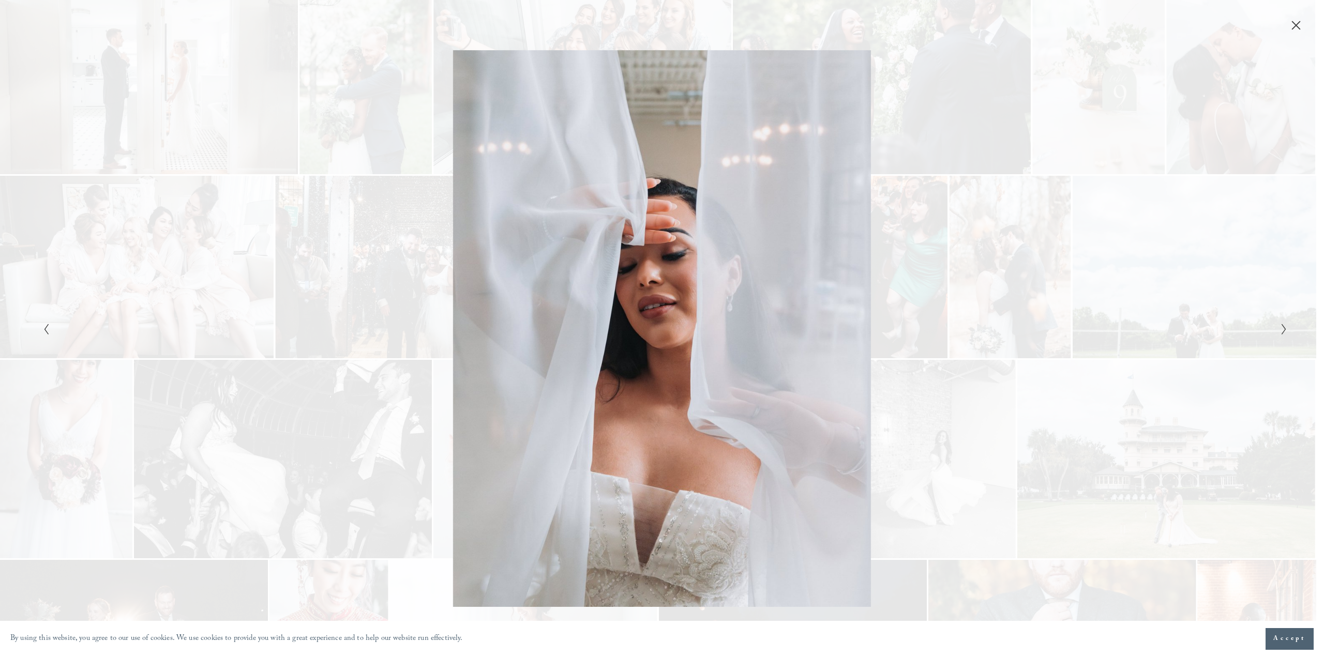
click at [360, 329] on div "Gallery" at bounding box center [351, 328] width 622 height 557
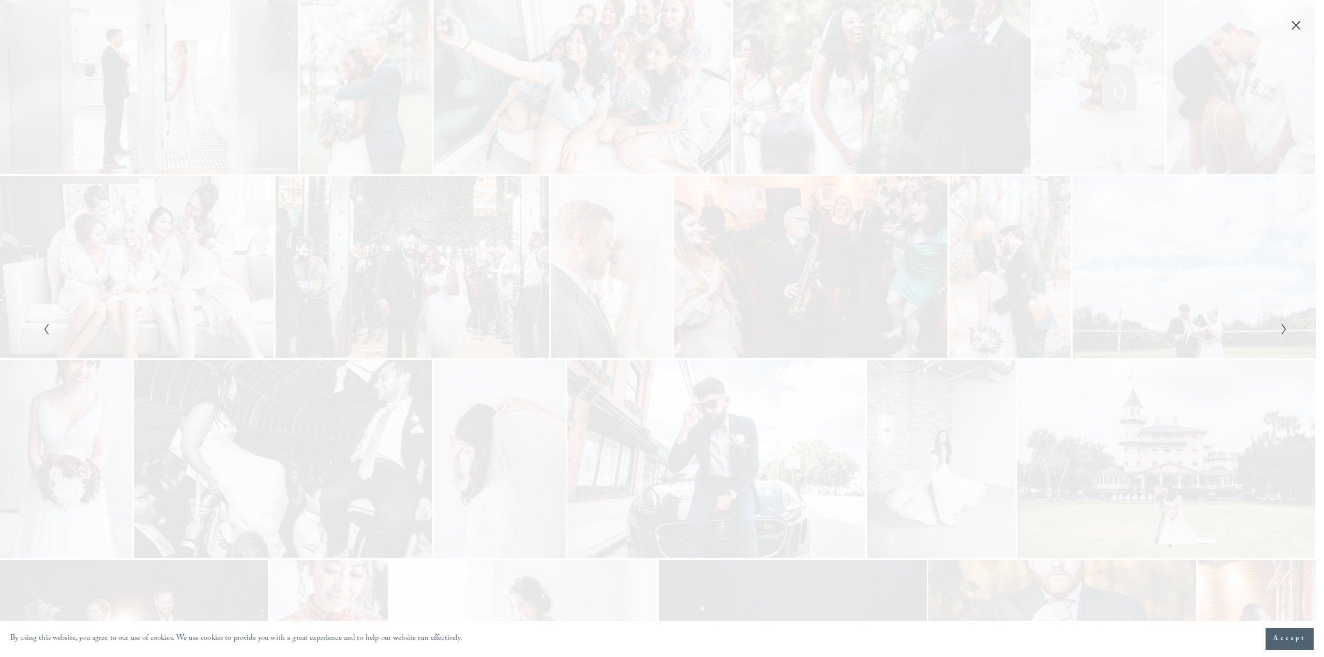
click at [360, 329] on div "Gallery" at bounding box center [351, 328] width 622 height 557
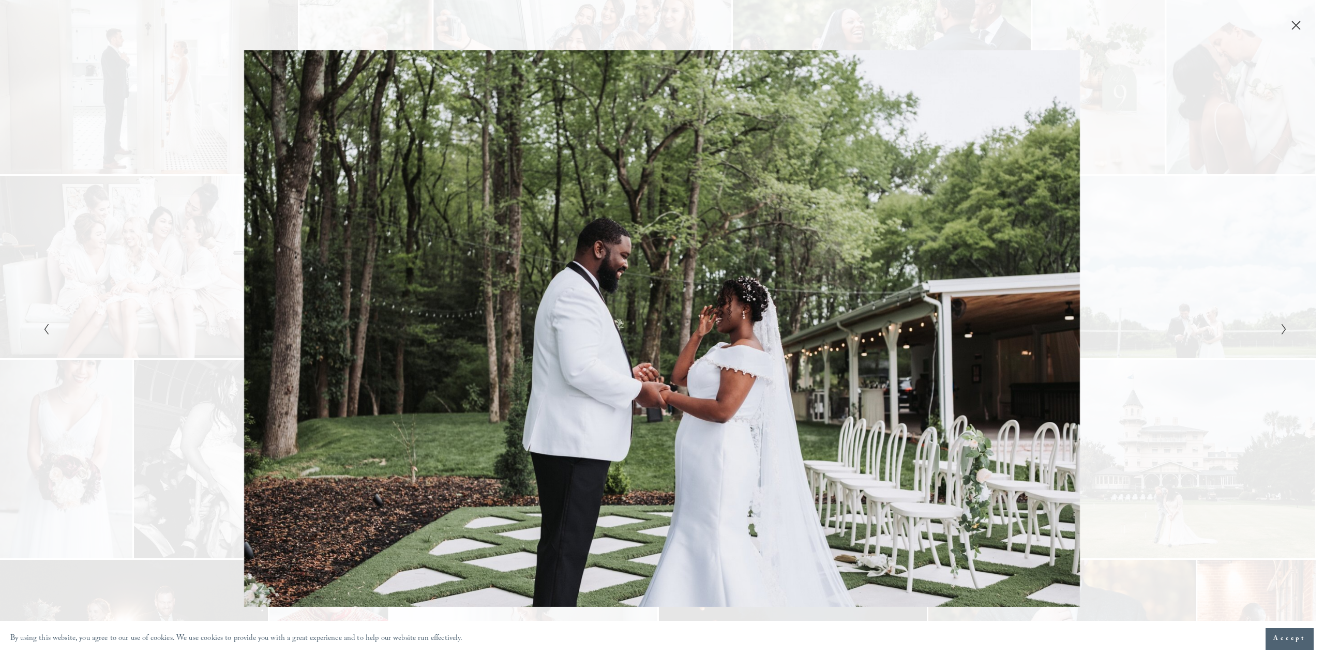
click at [360, 329] on div "Gallery" at bounding box center [351, 328] width 622 height 557
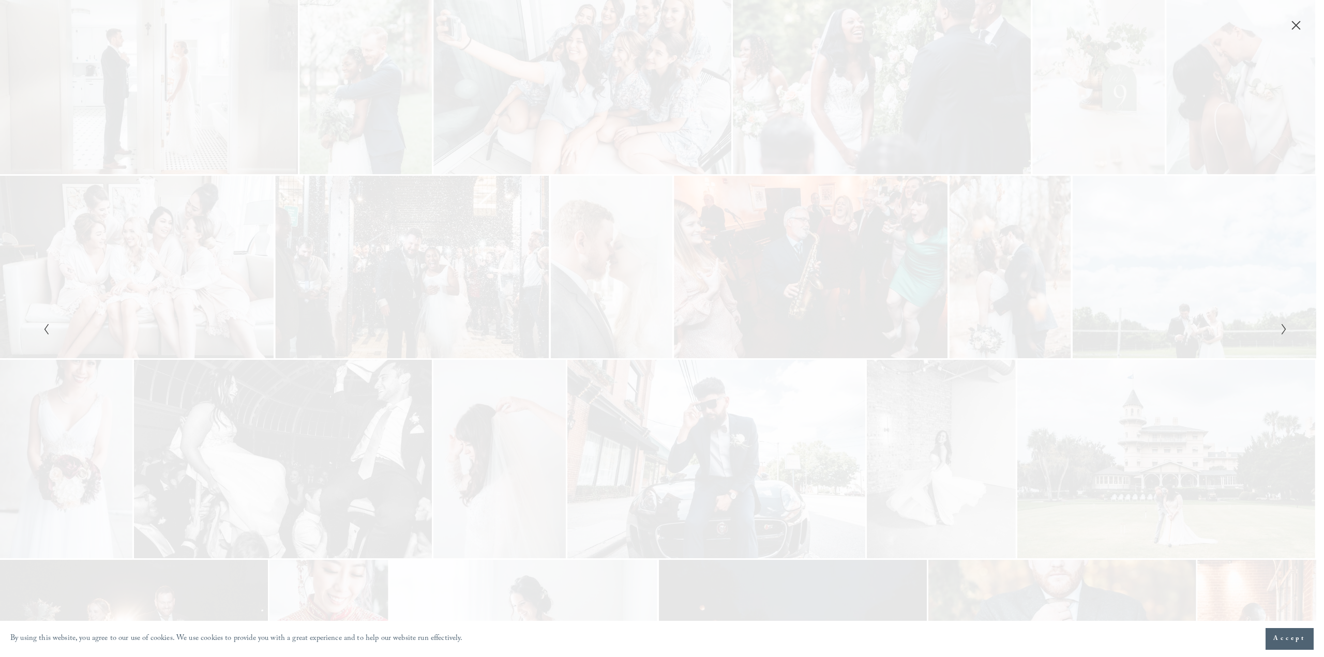
click at [360, 329] on div "Gallery" at bounding box center [351, 328] width 622 height 557
click at [360, 328] on div "Gallery" at bounding box center [351, 328] width 622 height 557
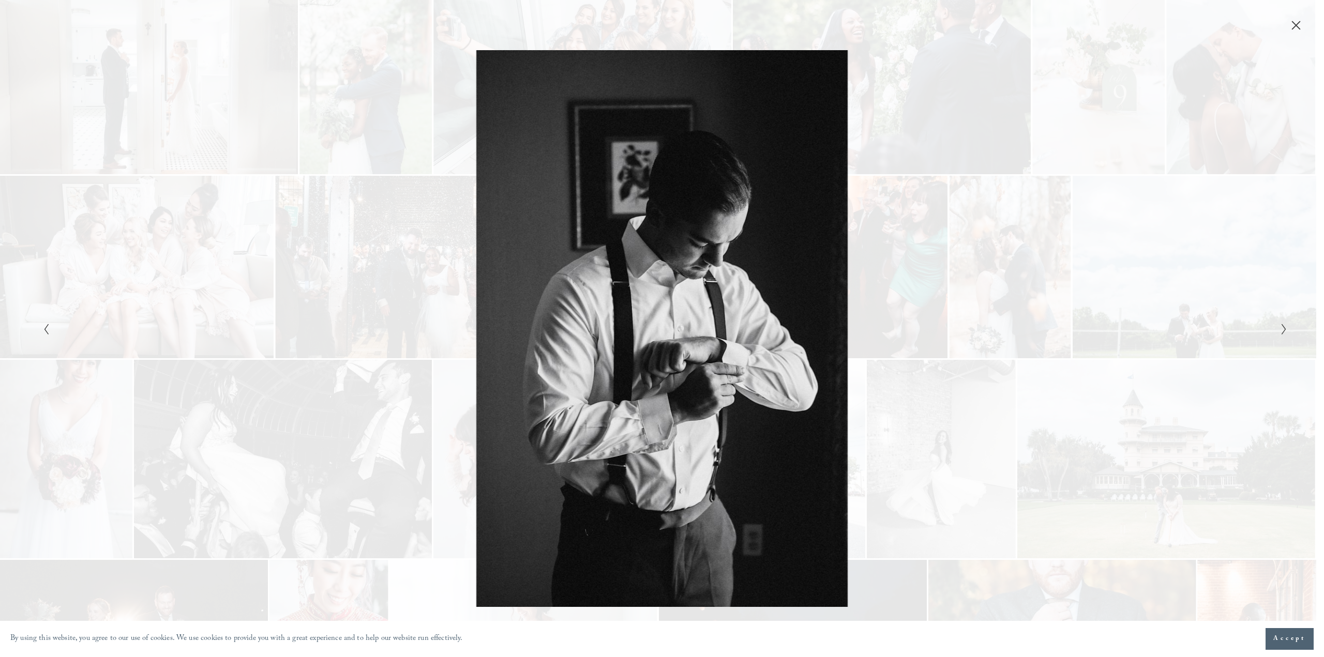
click at [360, 328] on div "Gallery" at bounding box center [351, 328] width 622 height 557
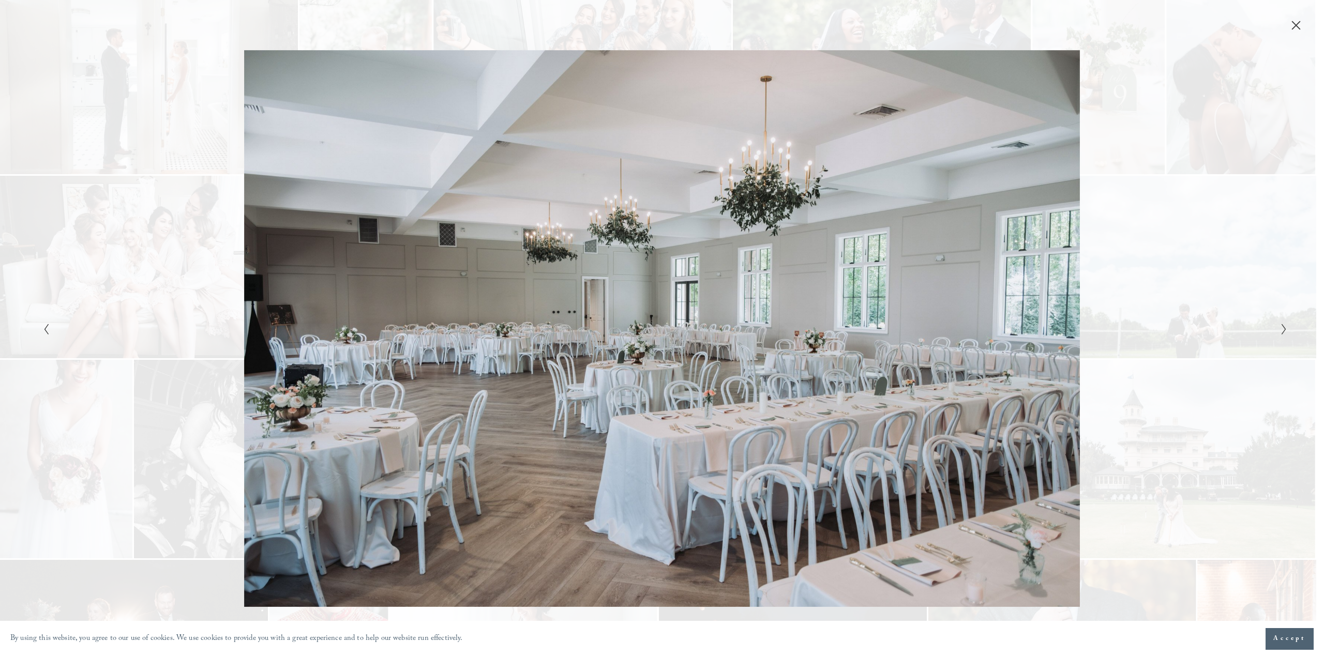
click at [360, 328] on div "Gallery" at bounding box center [351, 328] width 622 height 557
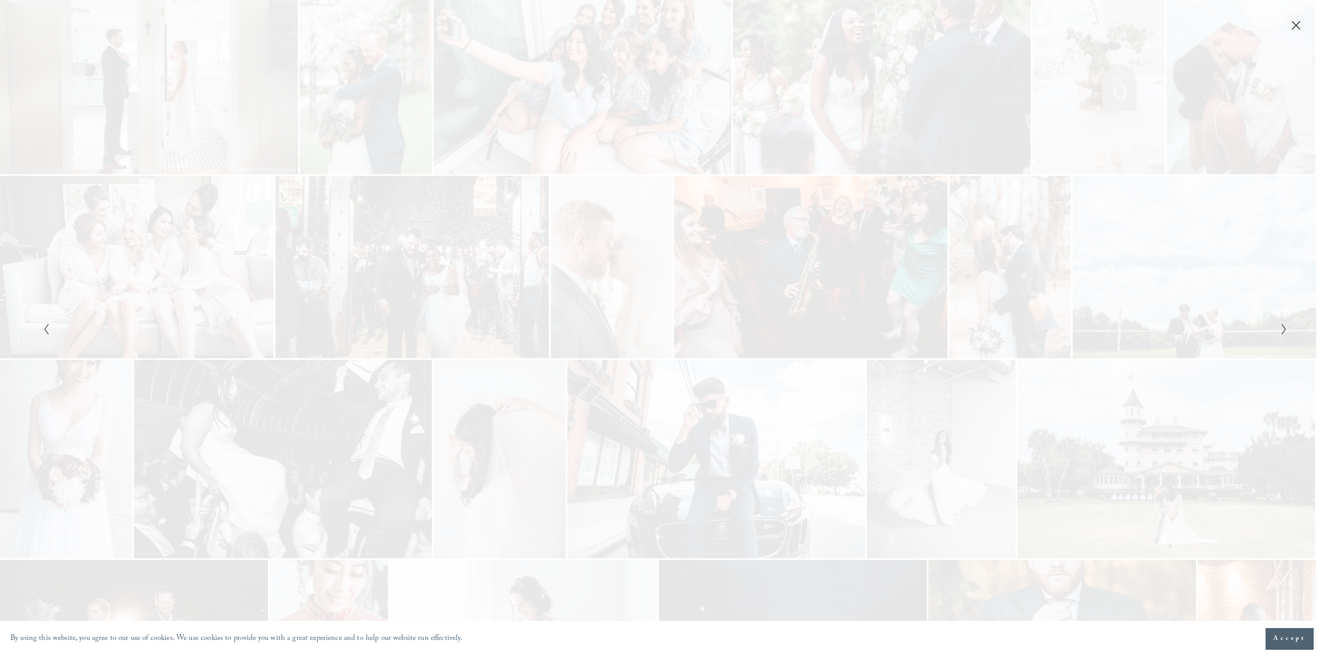
click at [360, 328] on div "Gallery" at bounding box center [351, 328] width 622 height 557
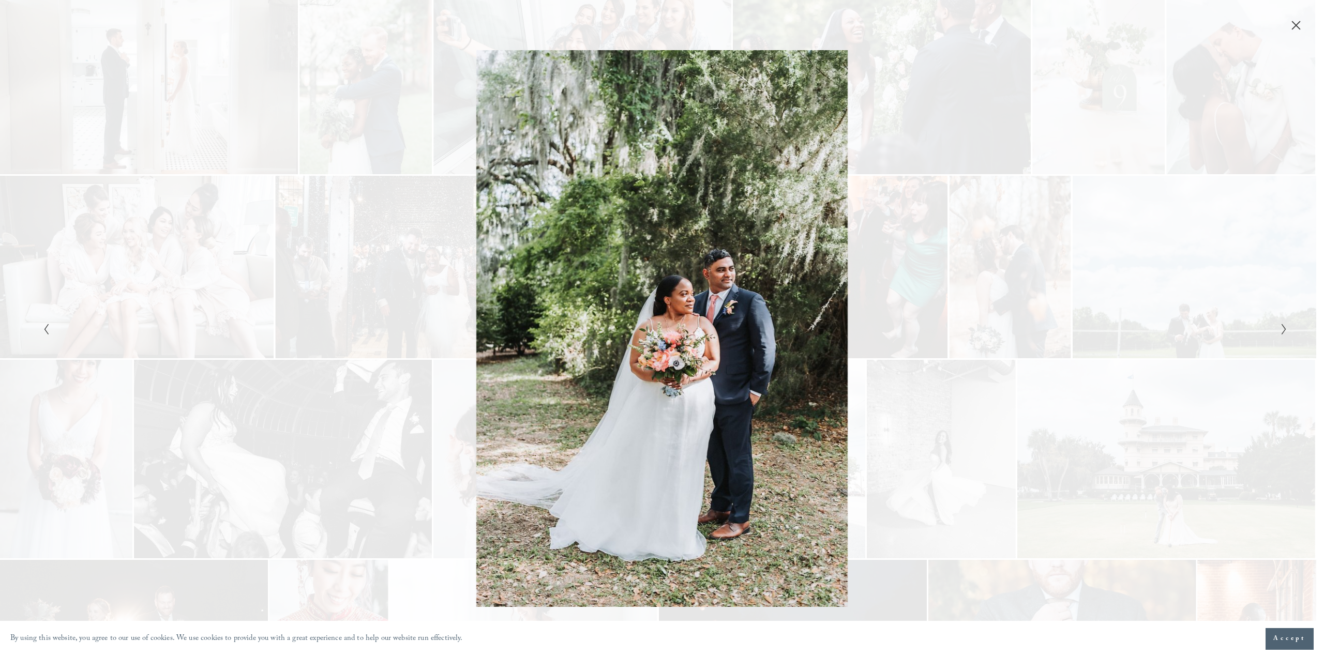
click at [360, 328] on div "Gallery" at bounding box center [351, 328] width 622 height 557
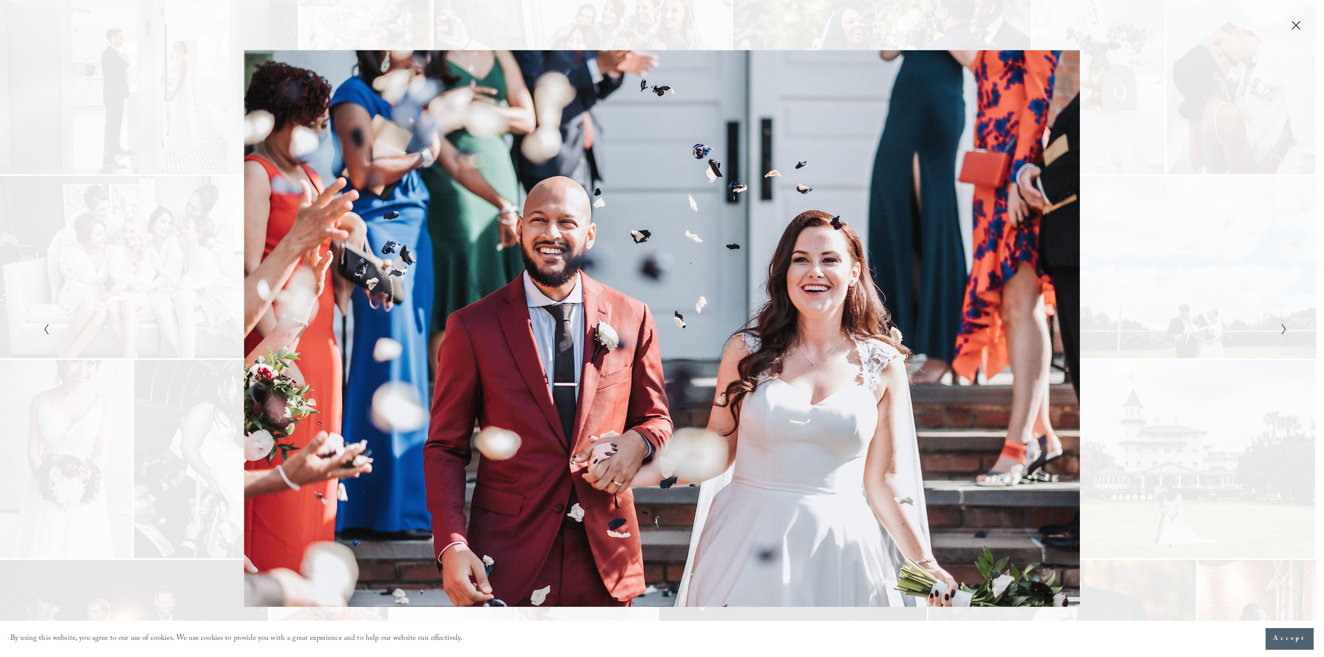
click at [360, 328] on div "Gallery" at bounding box center [351, 328] width 622 height 557
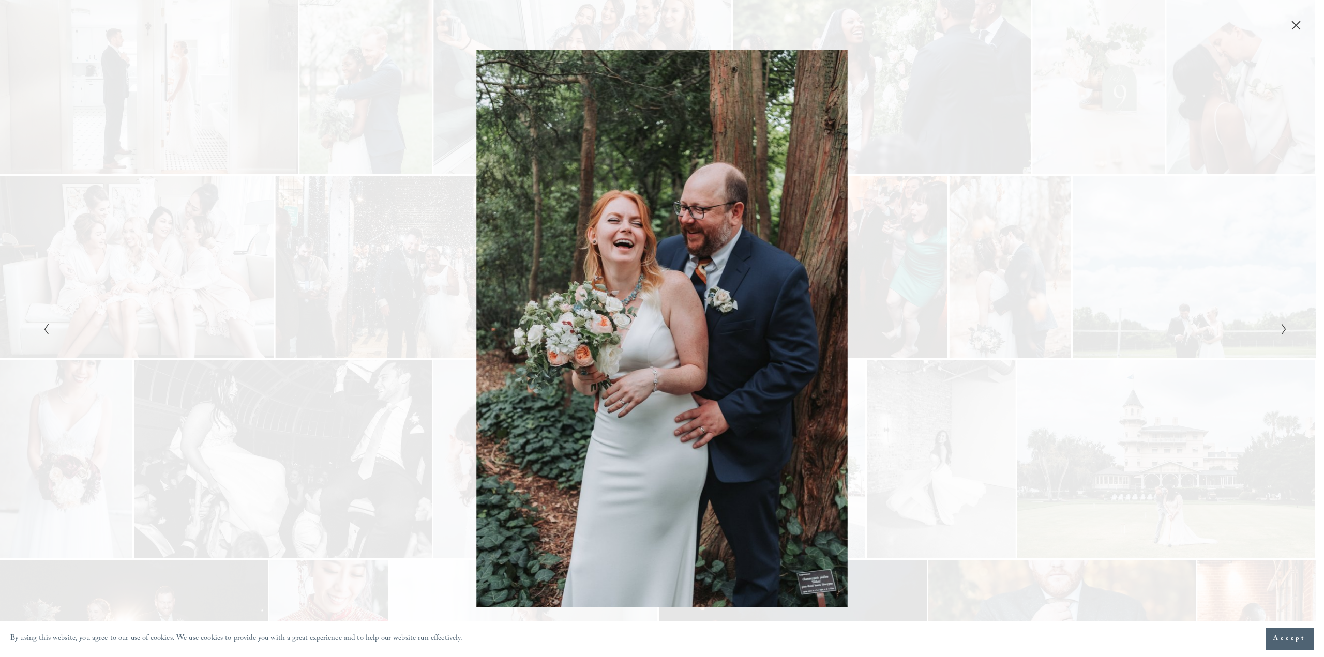
click at [360, 328] on div "Gallery" at bounding box center [351, 328] width 622 height 557
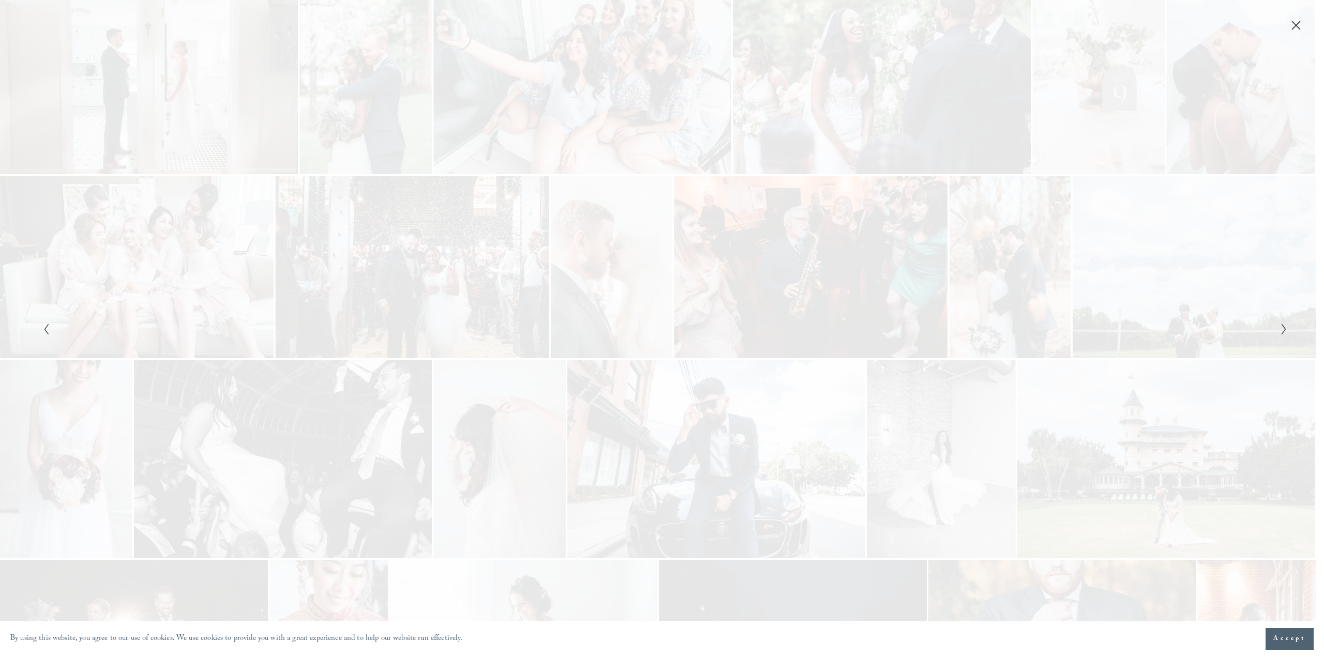
click at [360, 328] on div "Gallery" at bounding box center [351, 328] width 622 height 557
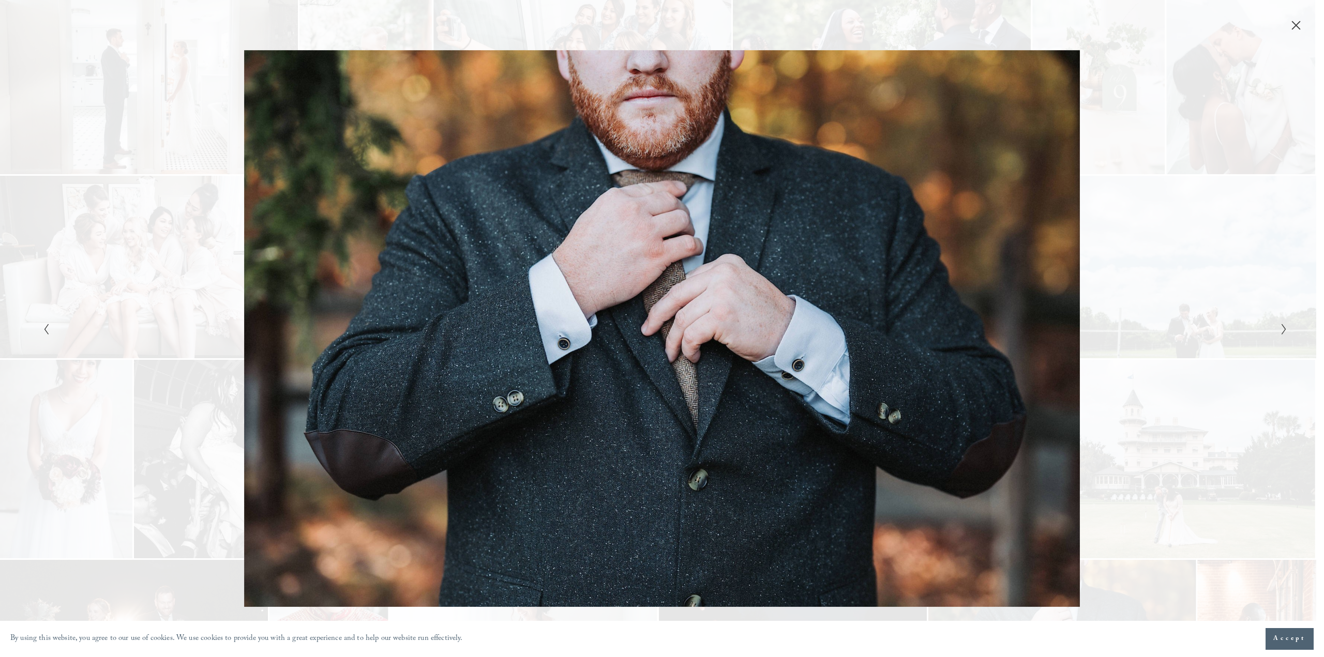
click at [360, 328] on div "Gallery" at bounding box center [351, 328] width 622 height 557
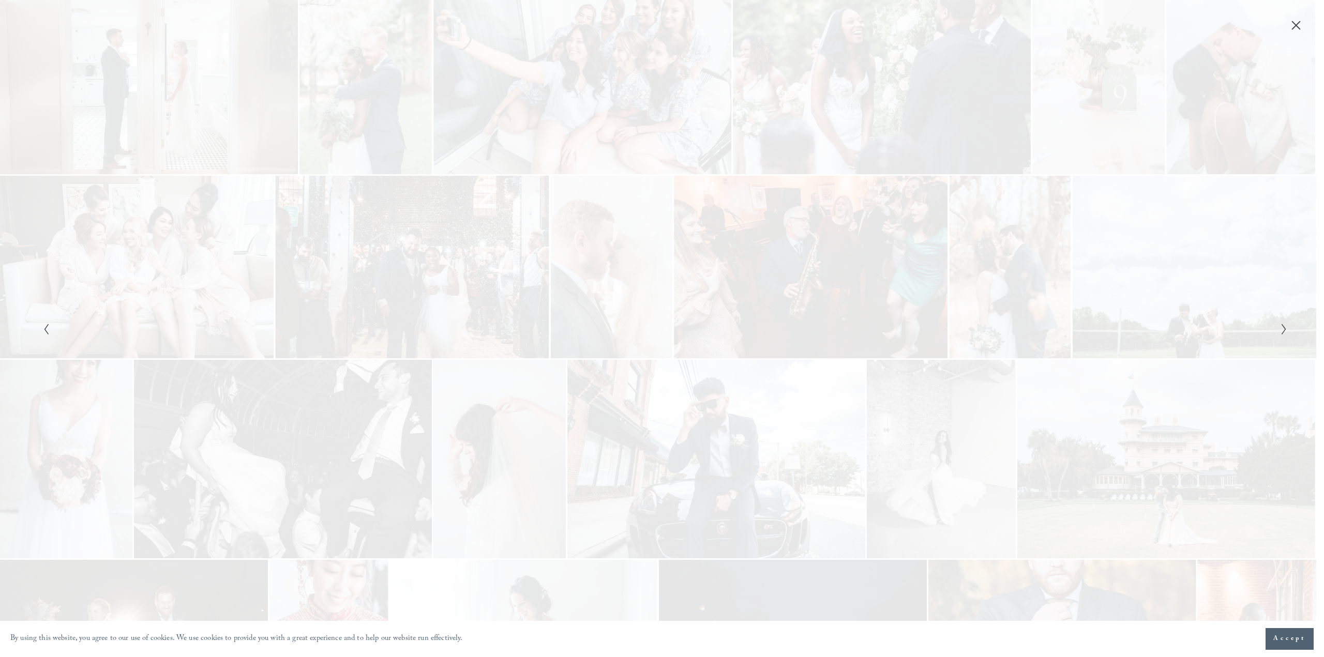
click at [360, 328] on div "Gallery" at bounding box center [351, 328] width 622 height 557
click at [359, 328] on div "Gallery" at bounding box center [351, 328] width 622 height 557
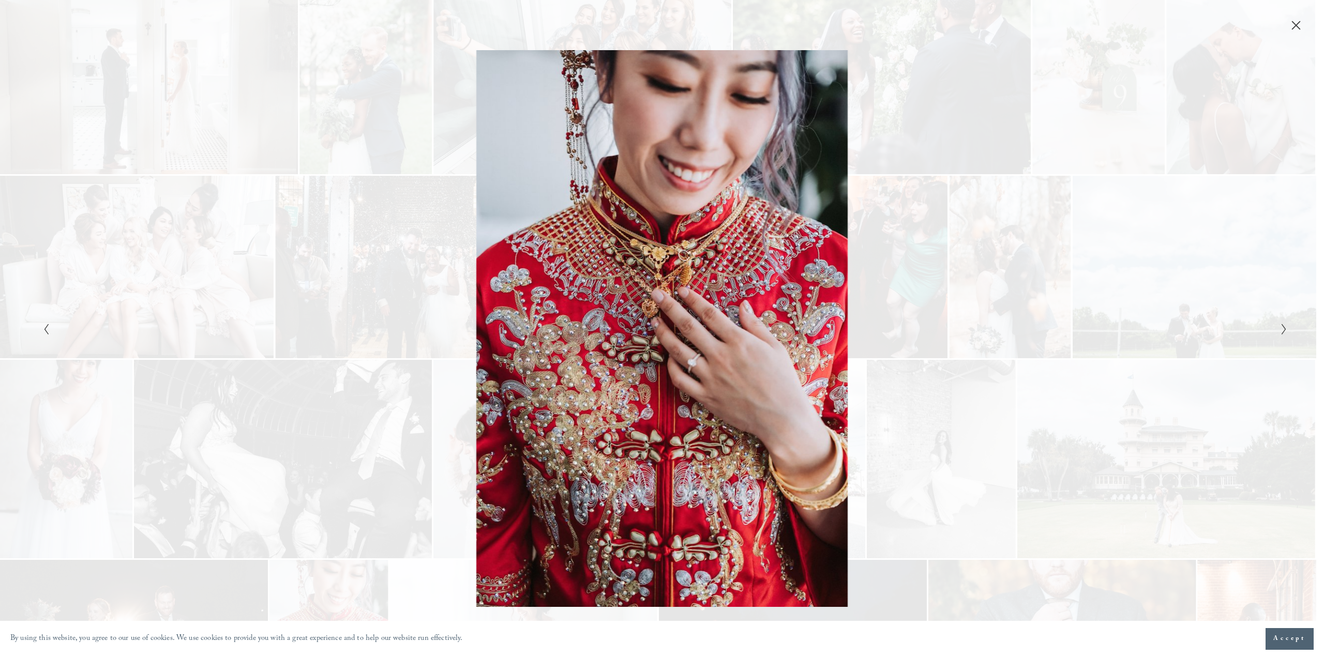
click at [359, 328] on div "Gallery" at bounding box center [351, 328] width 622 height 557
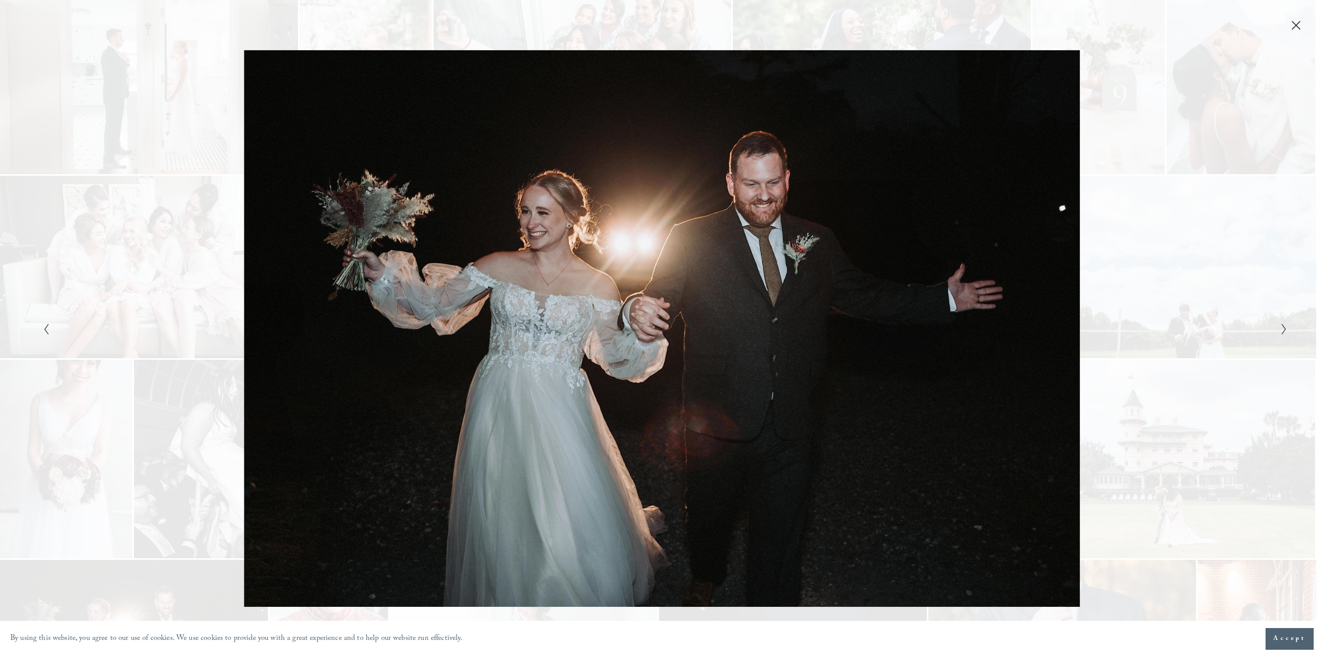
click at [359, 328] on div "Gallery" at bounding box center [351, 328] width 622 height 557
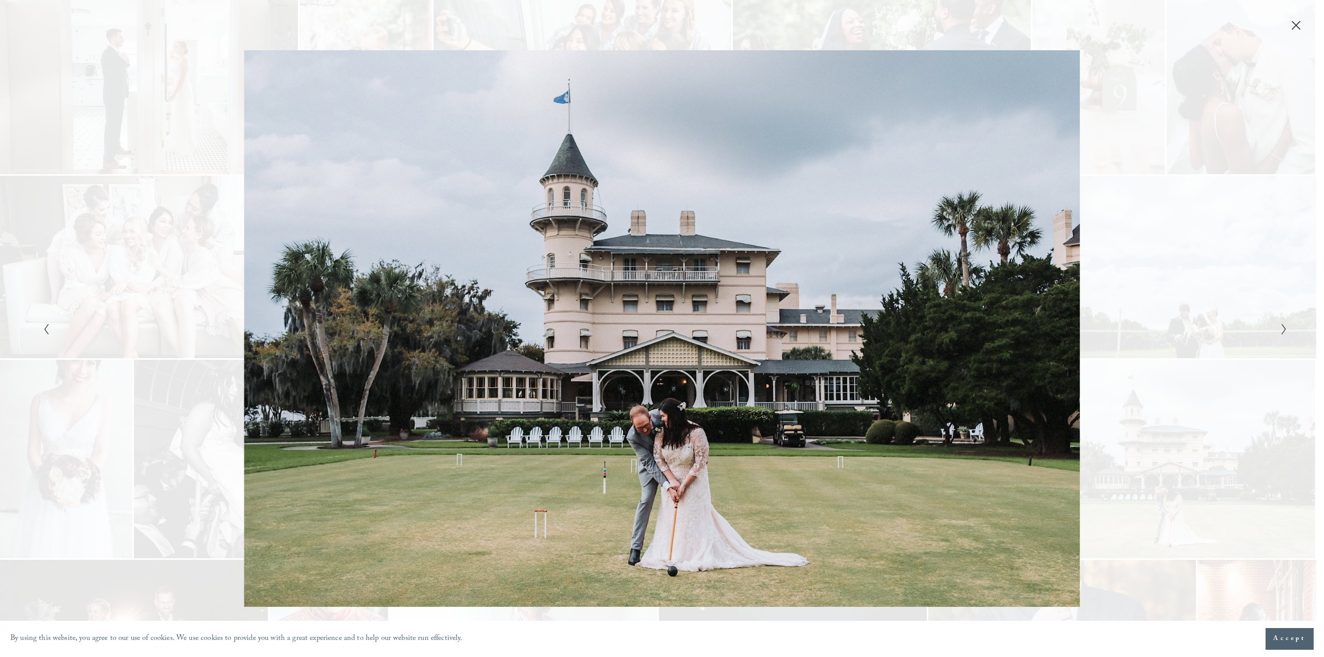
click at [359, 328] on div "Gallery" at bounding box center [351, 328] width 622 height 557
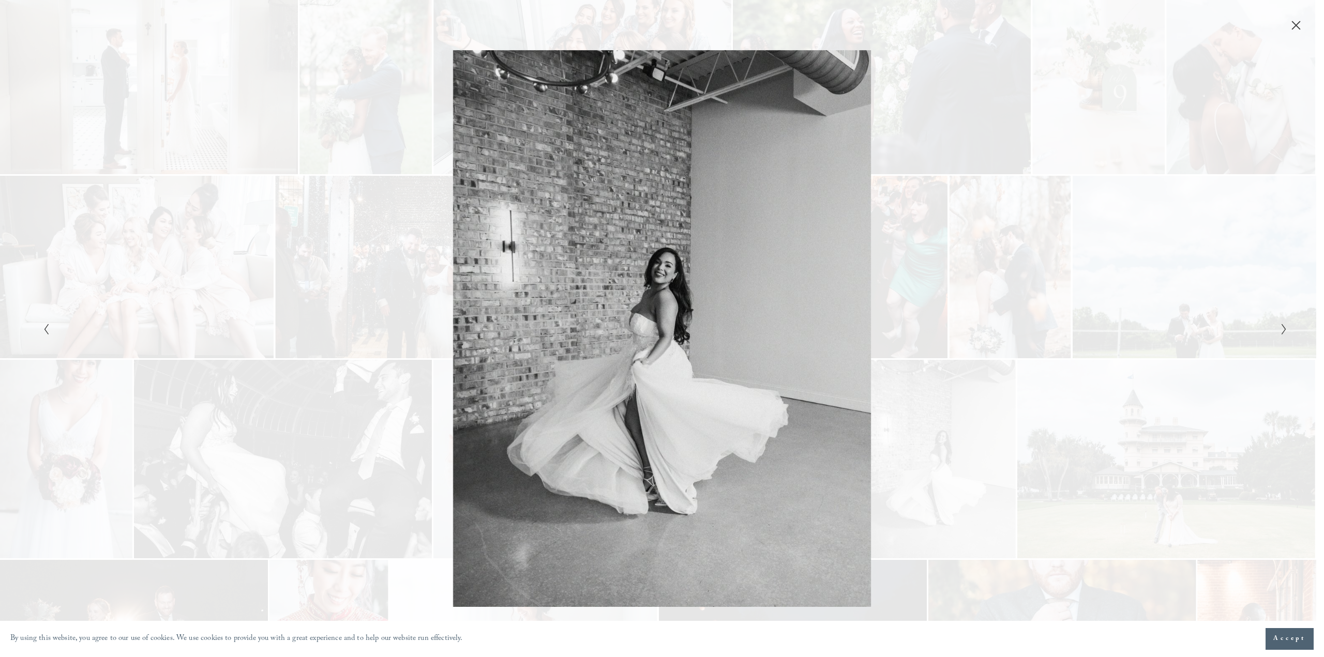
click at [359, 328] on div "Gallery" at bounding box center [351, 328] width 622 height 557
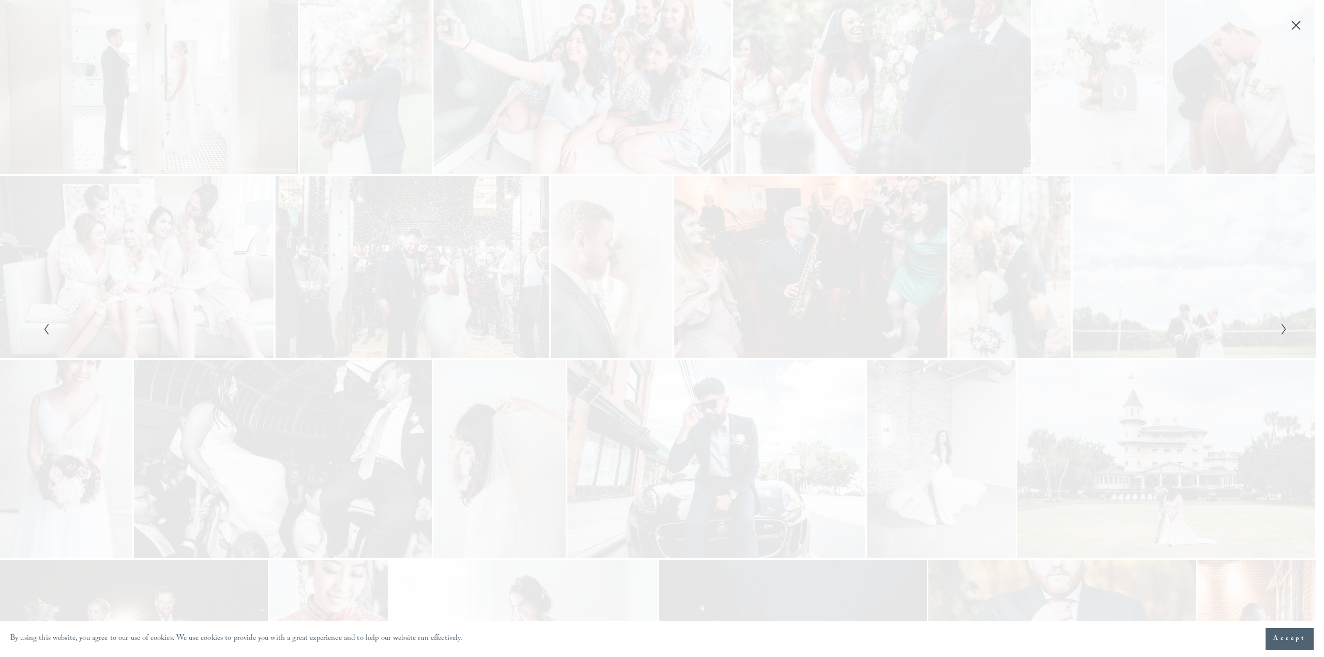
click at [359, 328] on div "Gallery" at bounding box center [351, 328] width 622 height 557
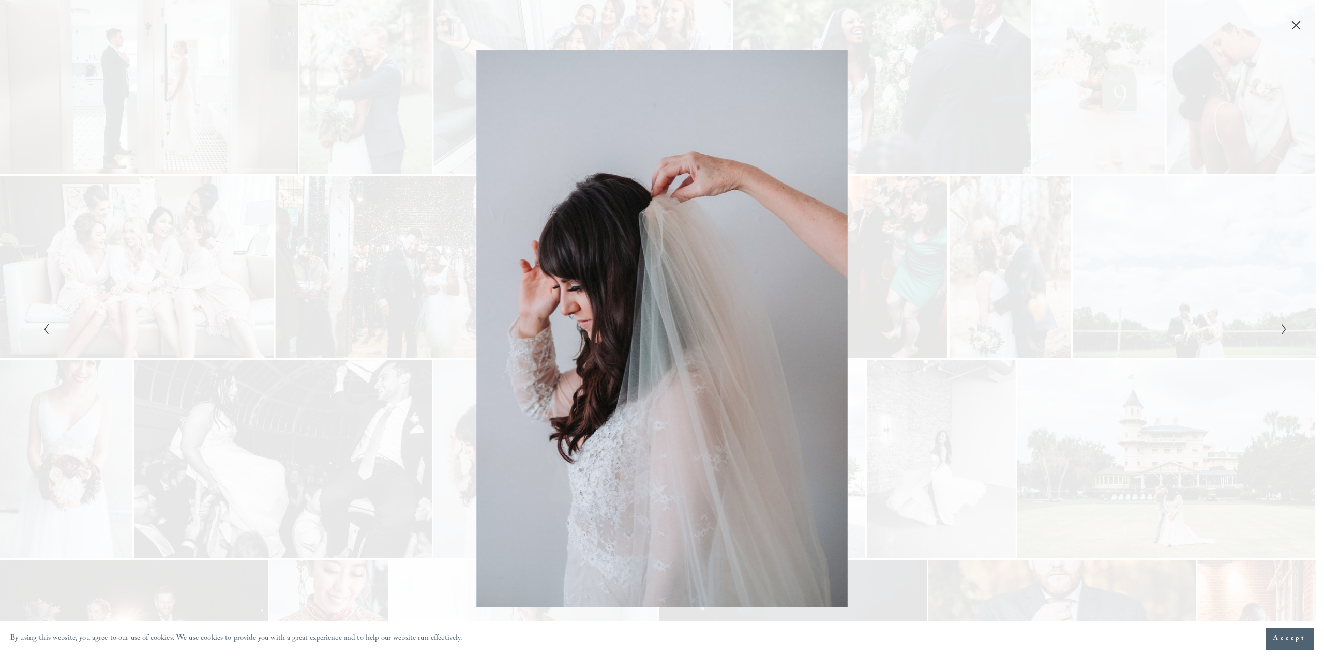
click at [358, 329] on div "Gallery" at bounding box center [351, 328] width 622 height 557
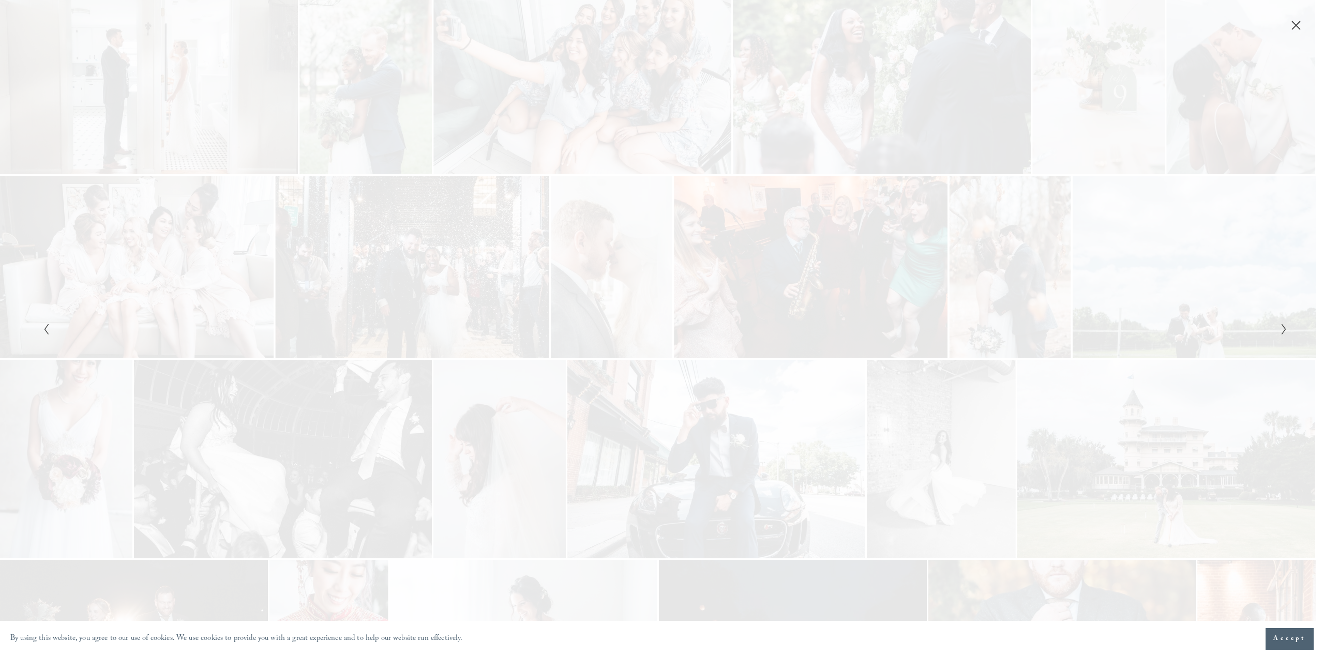
click at [358, 329] on div "Gallery" at bounding box center [351, 328] width 622 height 557
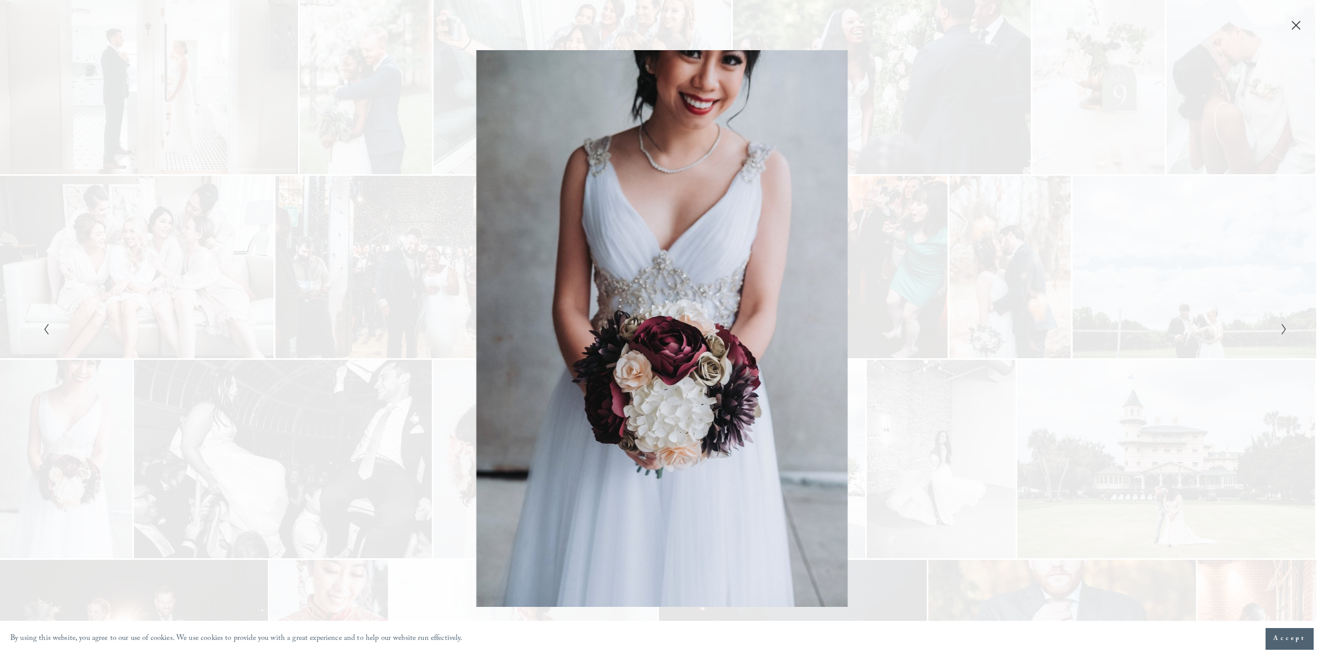
click at [358, 329] on div "Gallery" at bounding box center [351, 328] width 622 height 557
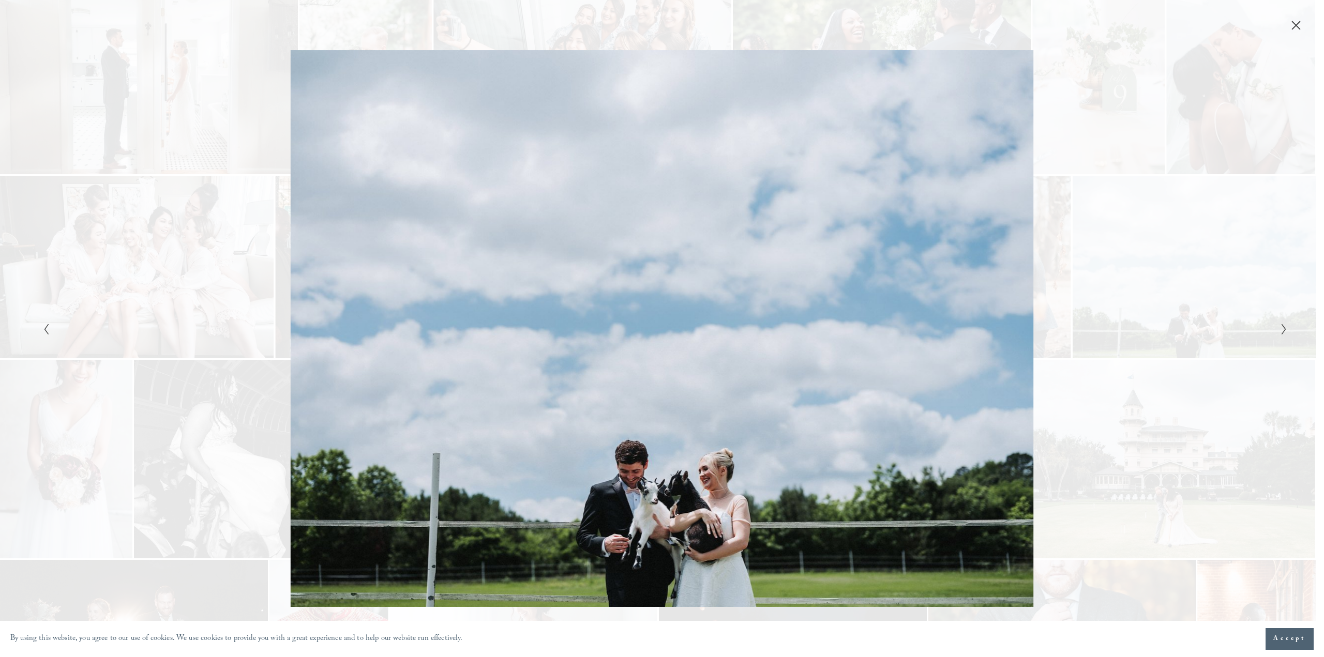
click at [358, 329] on div "Gallery" at bounding box center [351, 328] width 622 height 557
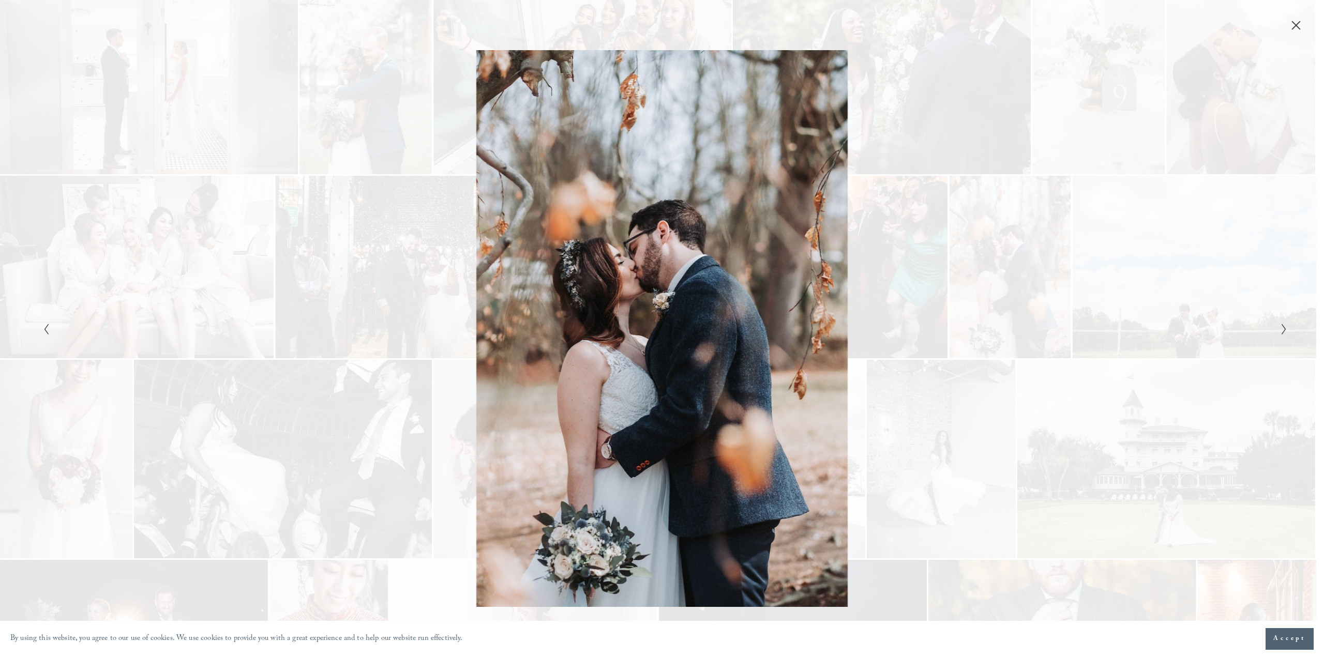
click at [272, 190] on div "Gallery" at bounding box center [351, 328] width 622 height 557
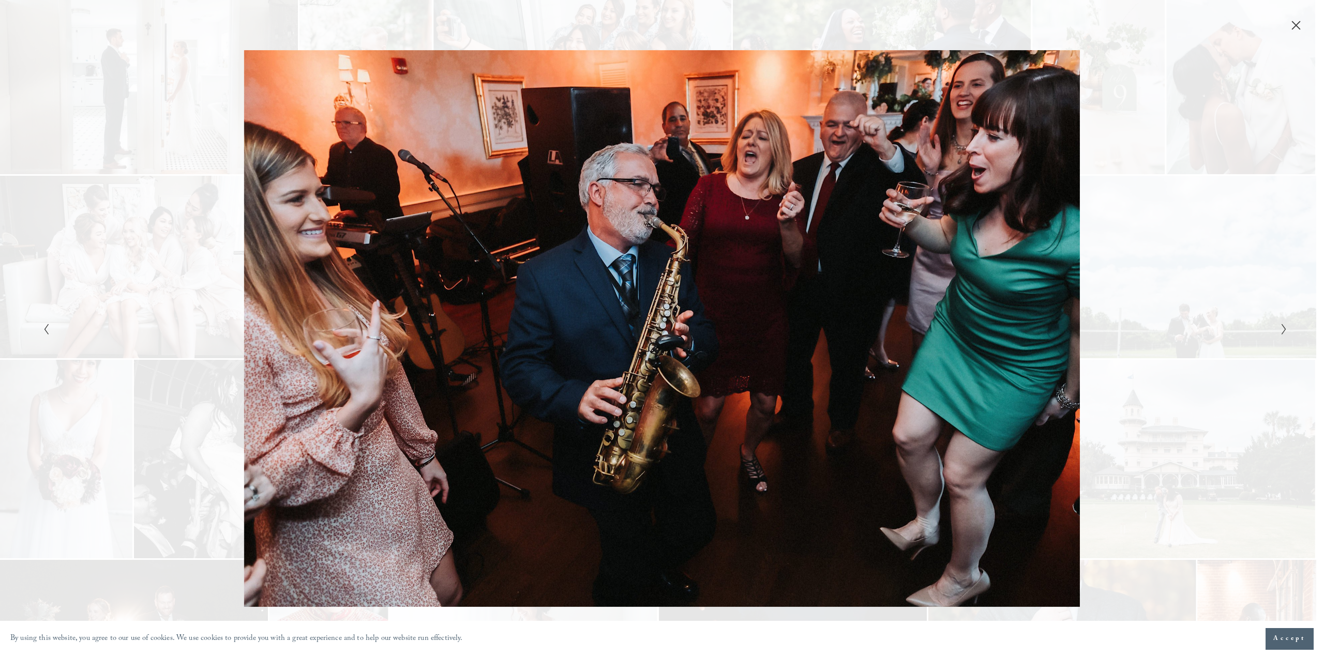
click at [49, 40] on div "Gallery" at bounding box center [662, 328] width 1324 height 657
click at [1293, 24] on icon "Close" at bounding box center [1296, 25] width 10 height 10
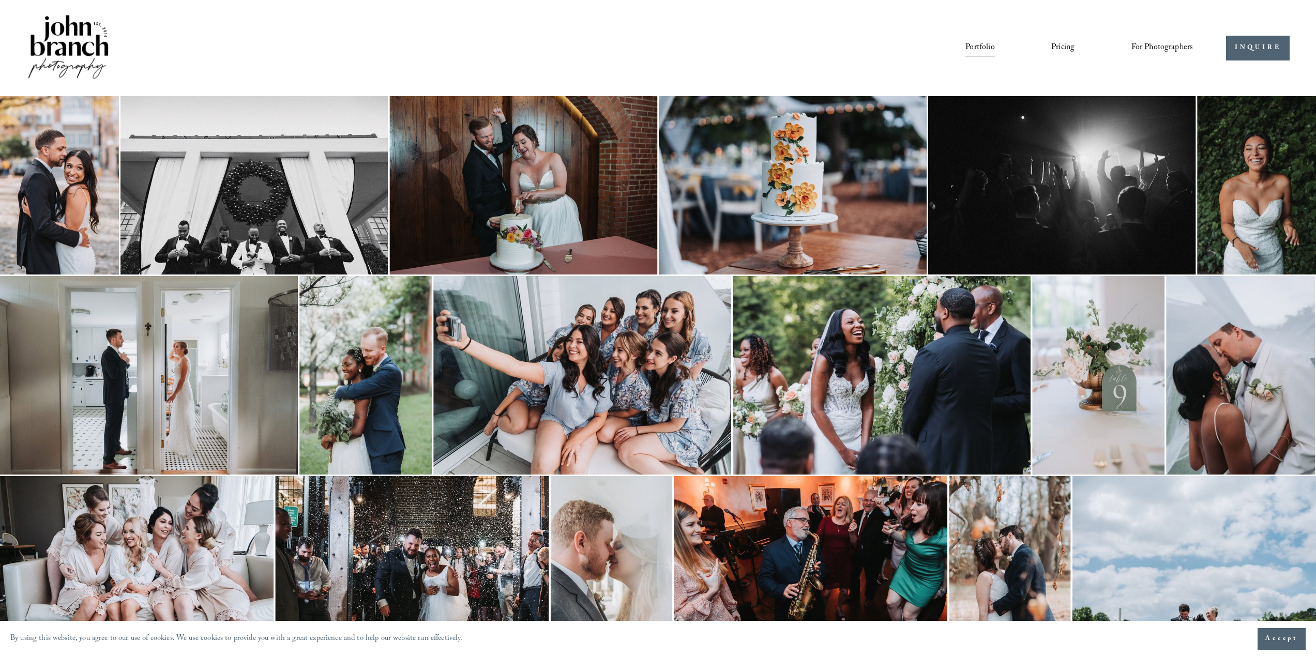
click at [118, 41] on div "Portfolio Pricing For Photographers Presets Education Courses Blog" at bounding box center [652, 48] width 1084 height 18
click at [79, 47] on img at bounding box center [68, 48] width 84 height 70
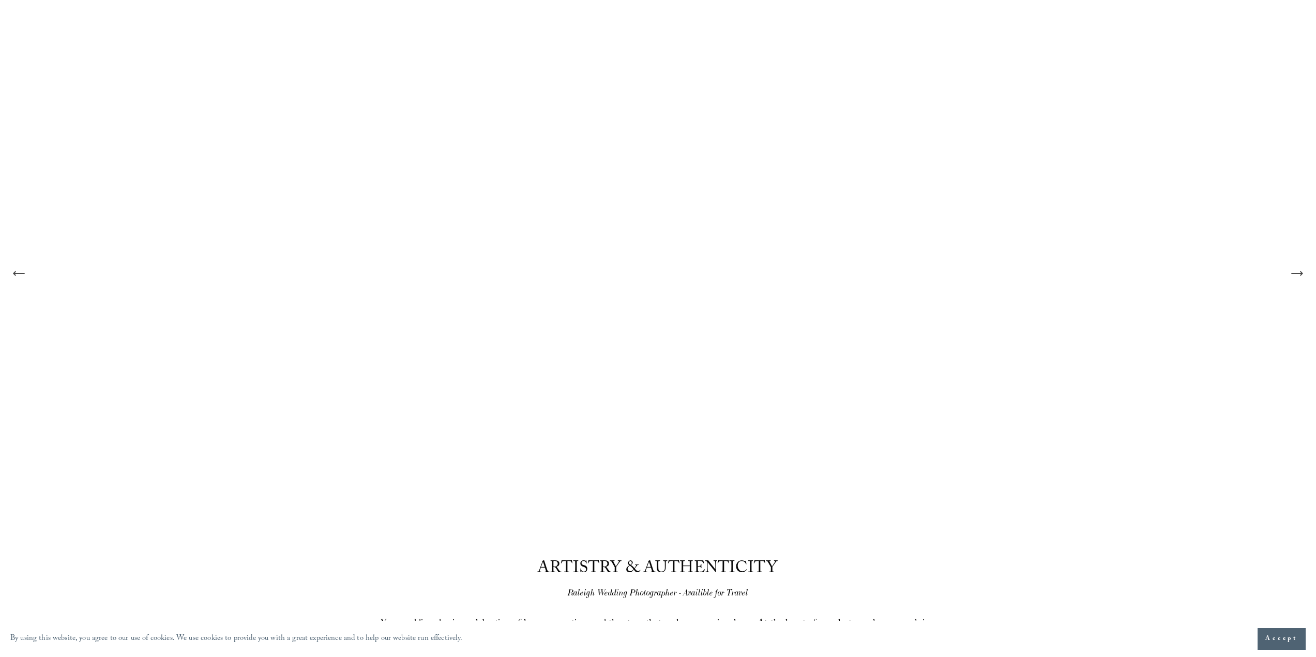
scroll to position [52, 0]
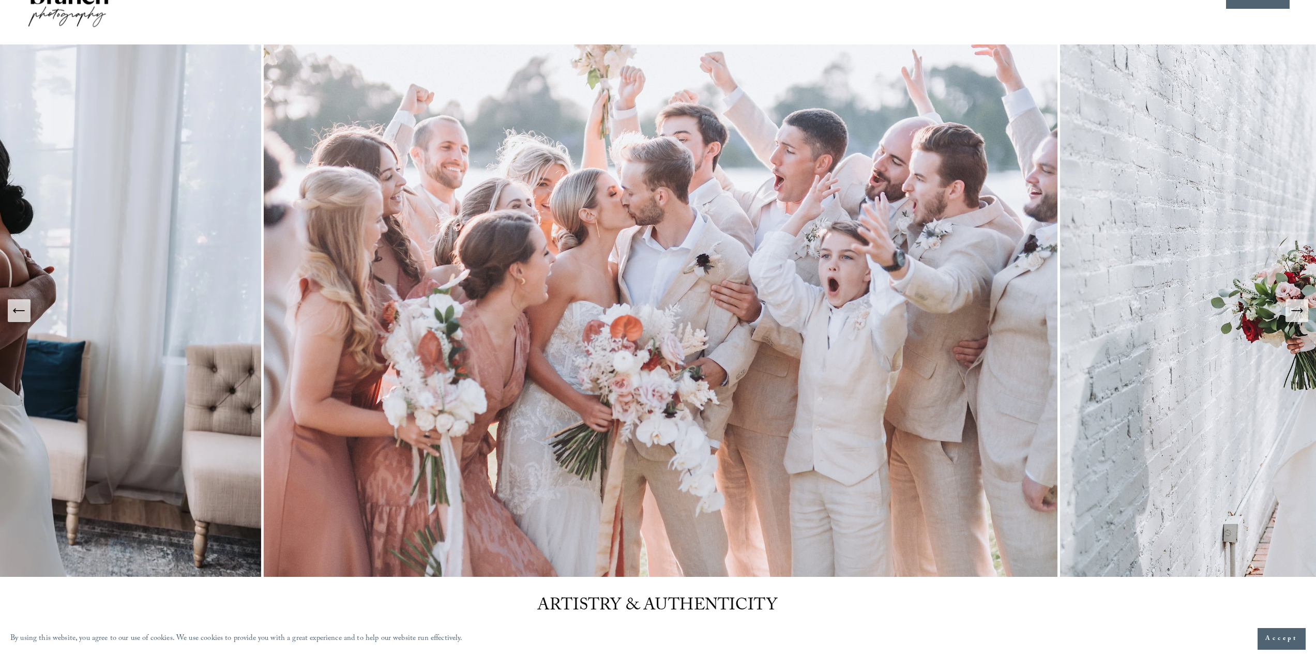
click at [1301, 311] on icon "Next Slide" at bounding box center [1297, 311] width 11 height 0
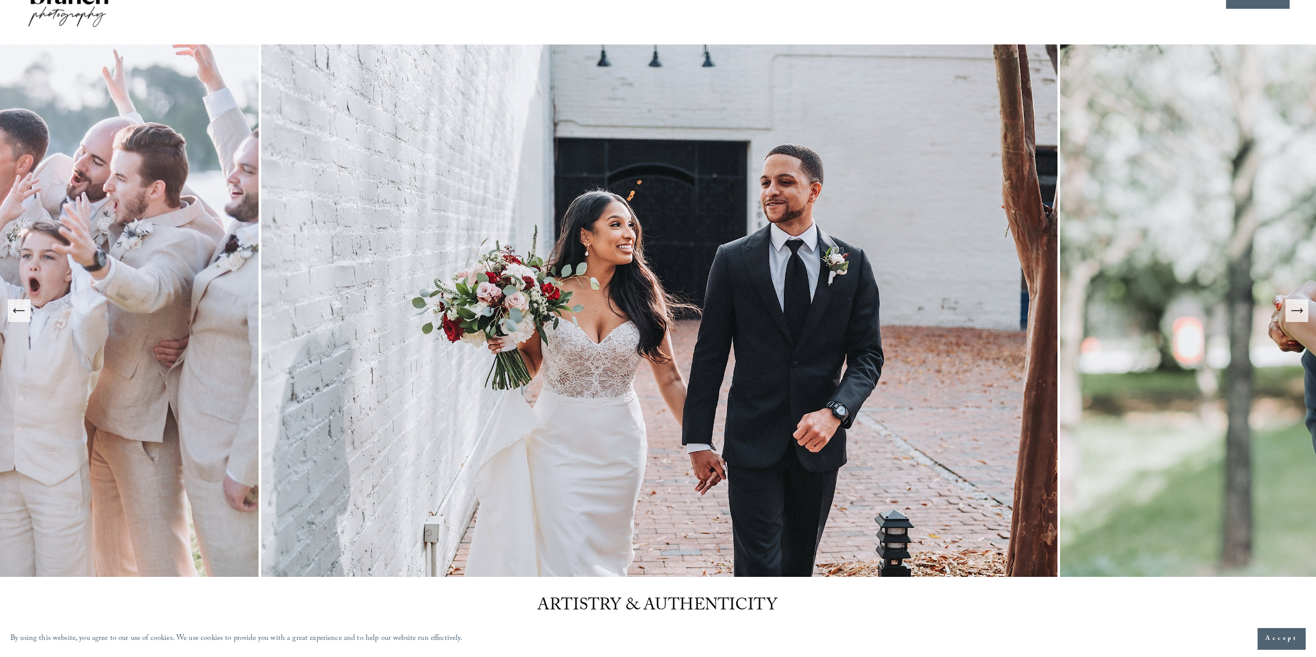
click at [1299, 316] on icon "Next Slide" at bounding box center [1297, 311] width 14 height 14
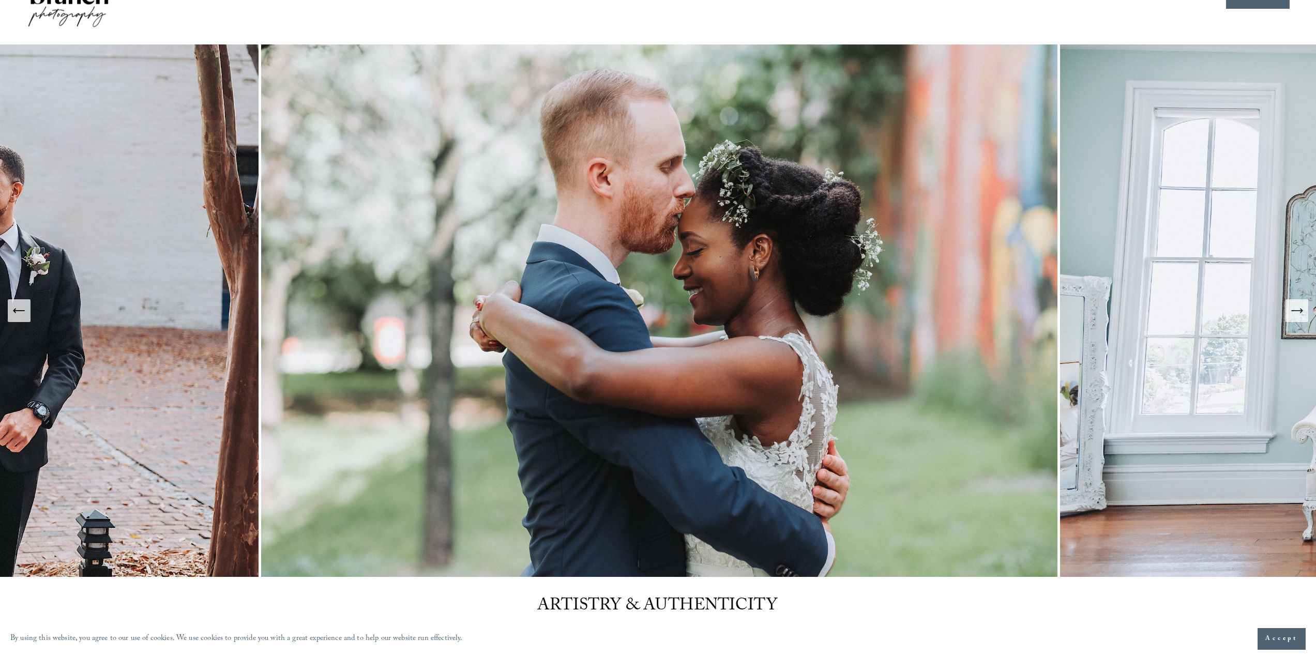
click at [1299, 316] on icon "Next Slide" at bounding box center [1297, 311] width 14 height 14
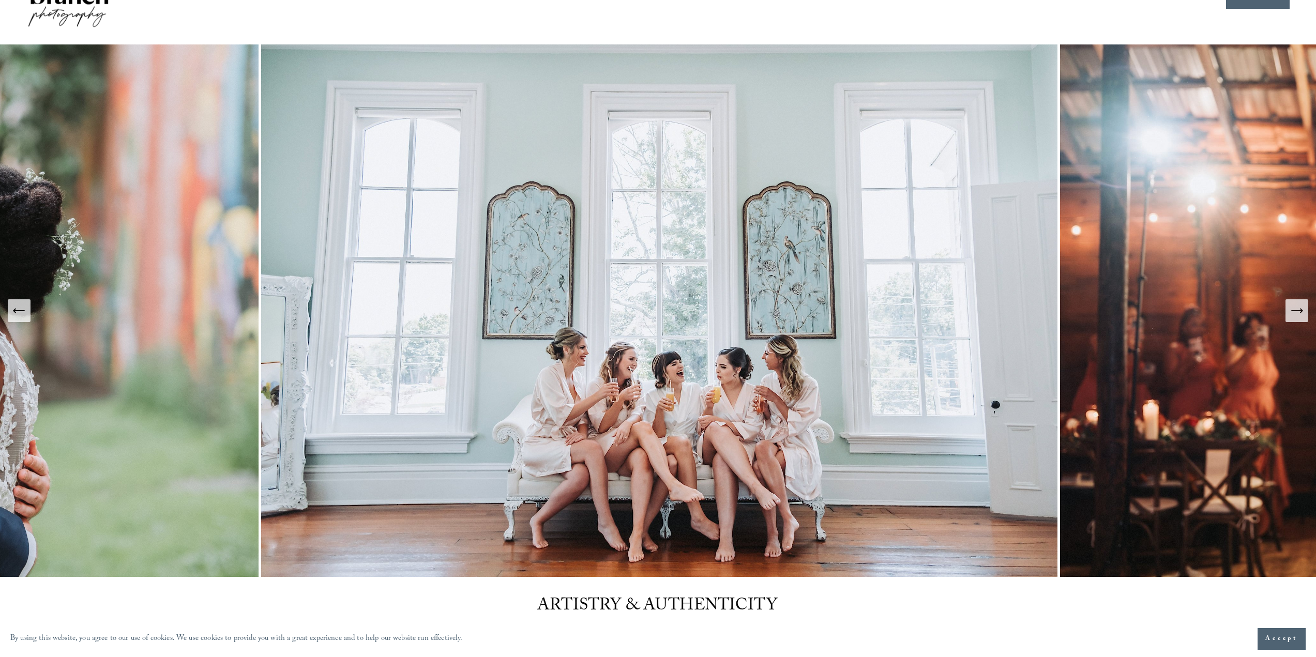
click at [1299, 316] on icon "Next Slide" at bounding box center [1297, 311] width 14 height 14
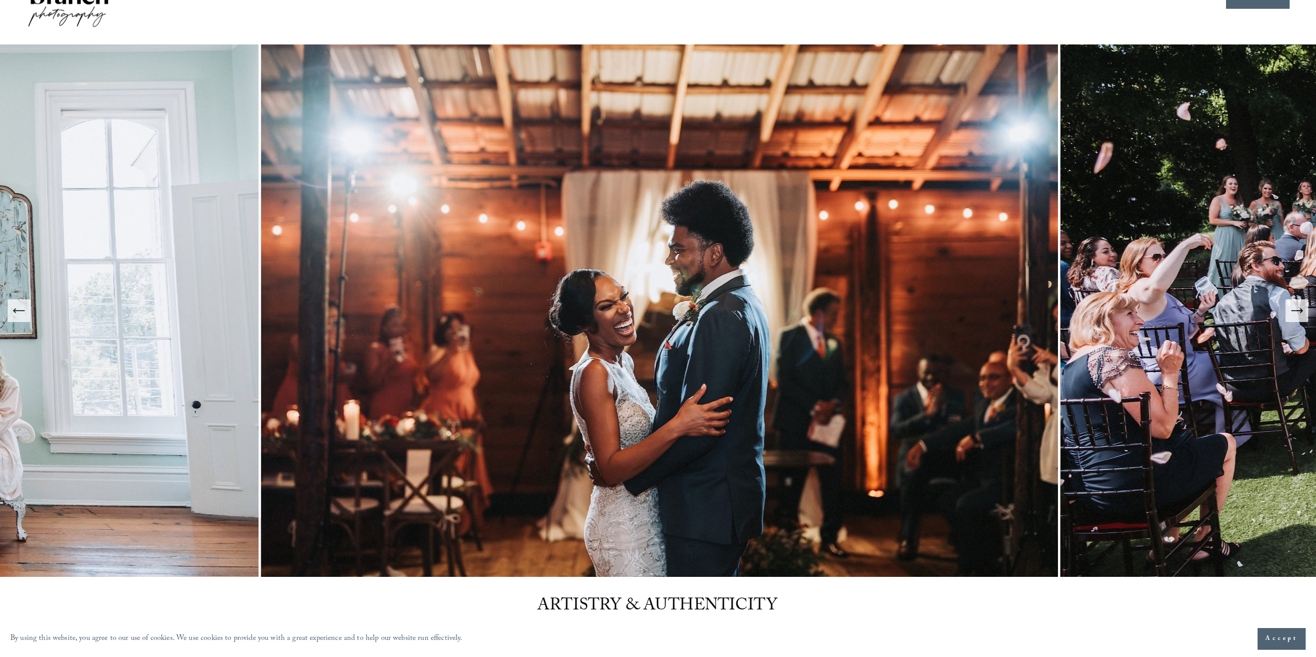
click at [1299, 316] on icon "Next Slide" at bounding box center [1297, 311] width 14 height 14
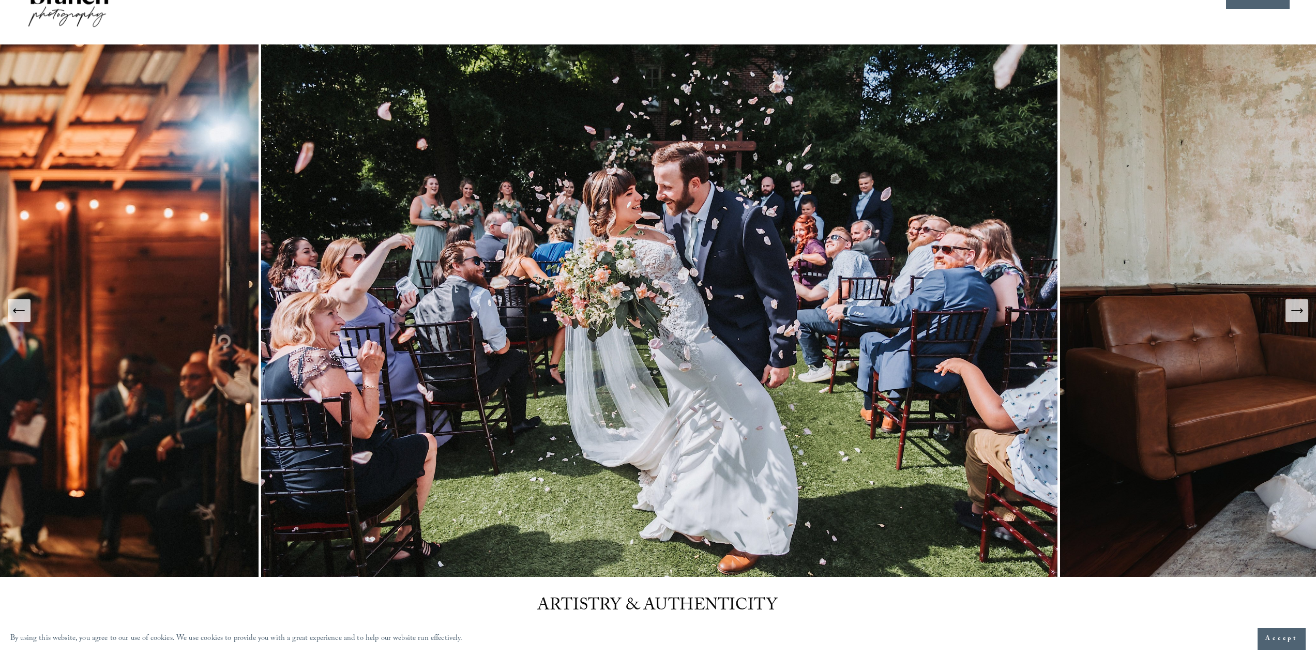
click at [1299, 316] on icon "Next Slide" at bounding box center [1297, 311] width 14 height 14
